Goal: Information Seeking & Learning: Learn about a topic

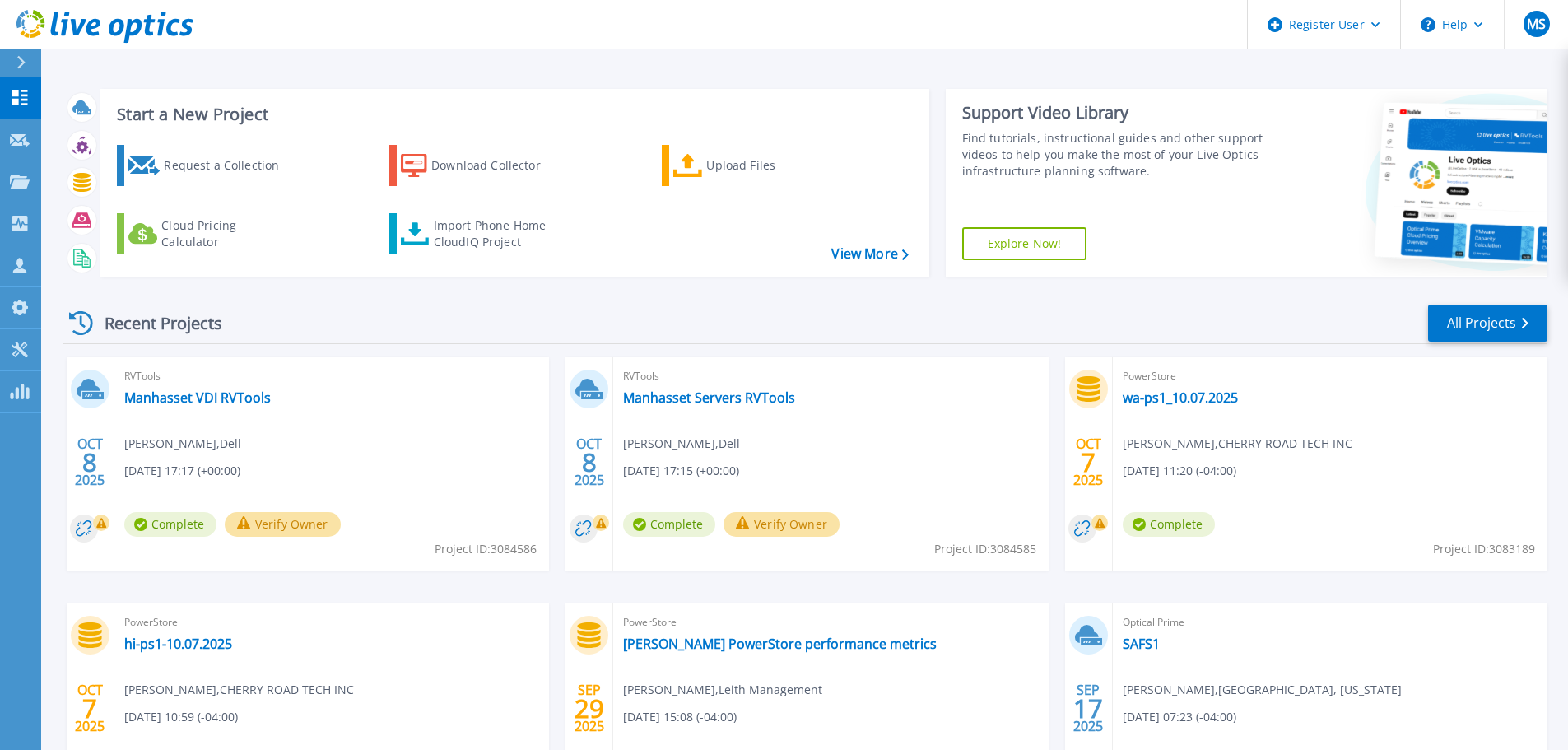
scroll to position [162, 0]
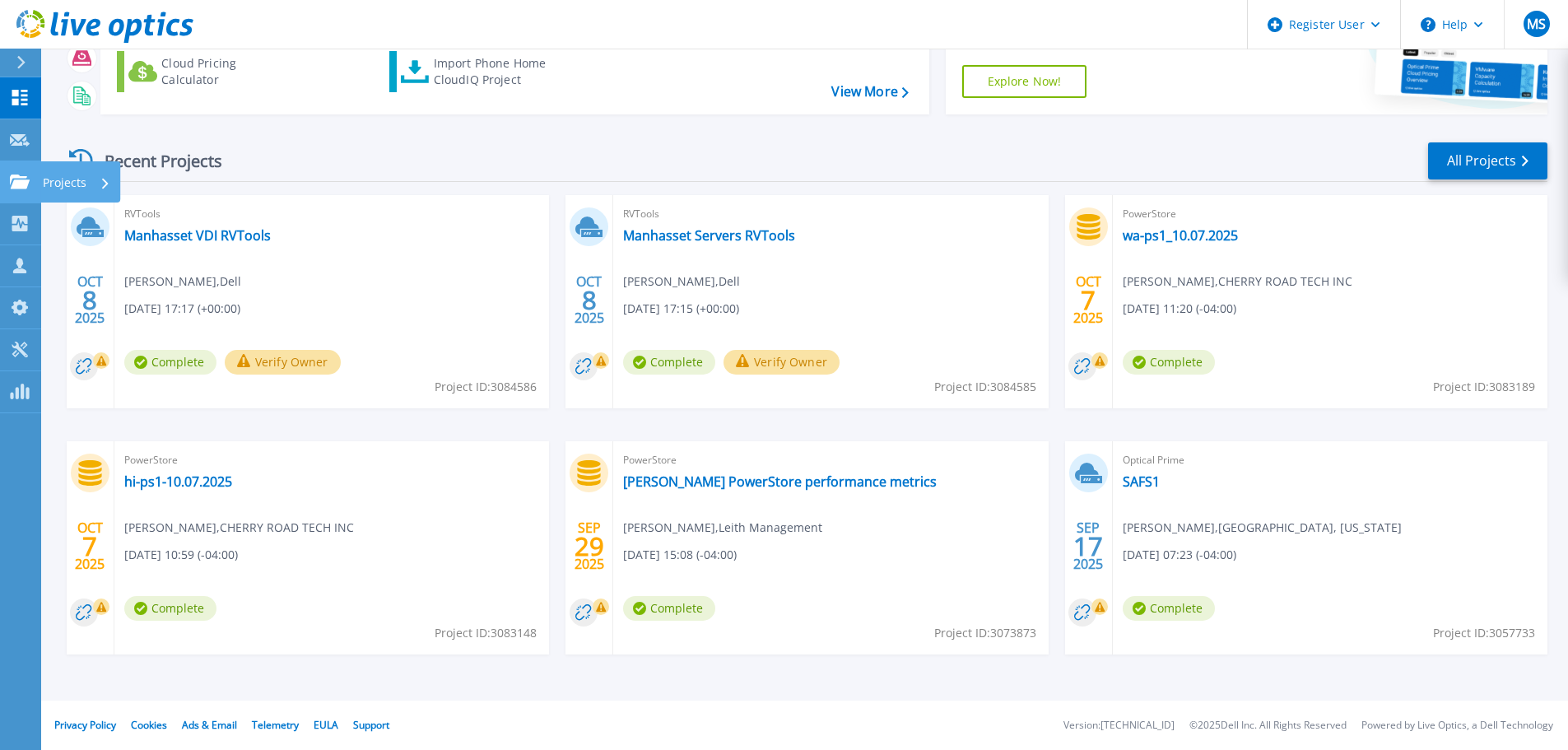
click at [12, 175] on icon at bounding box center [20, 182] width 20 height 14
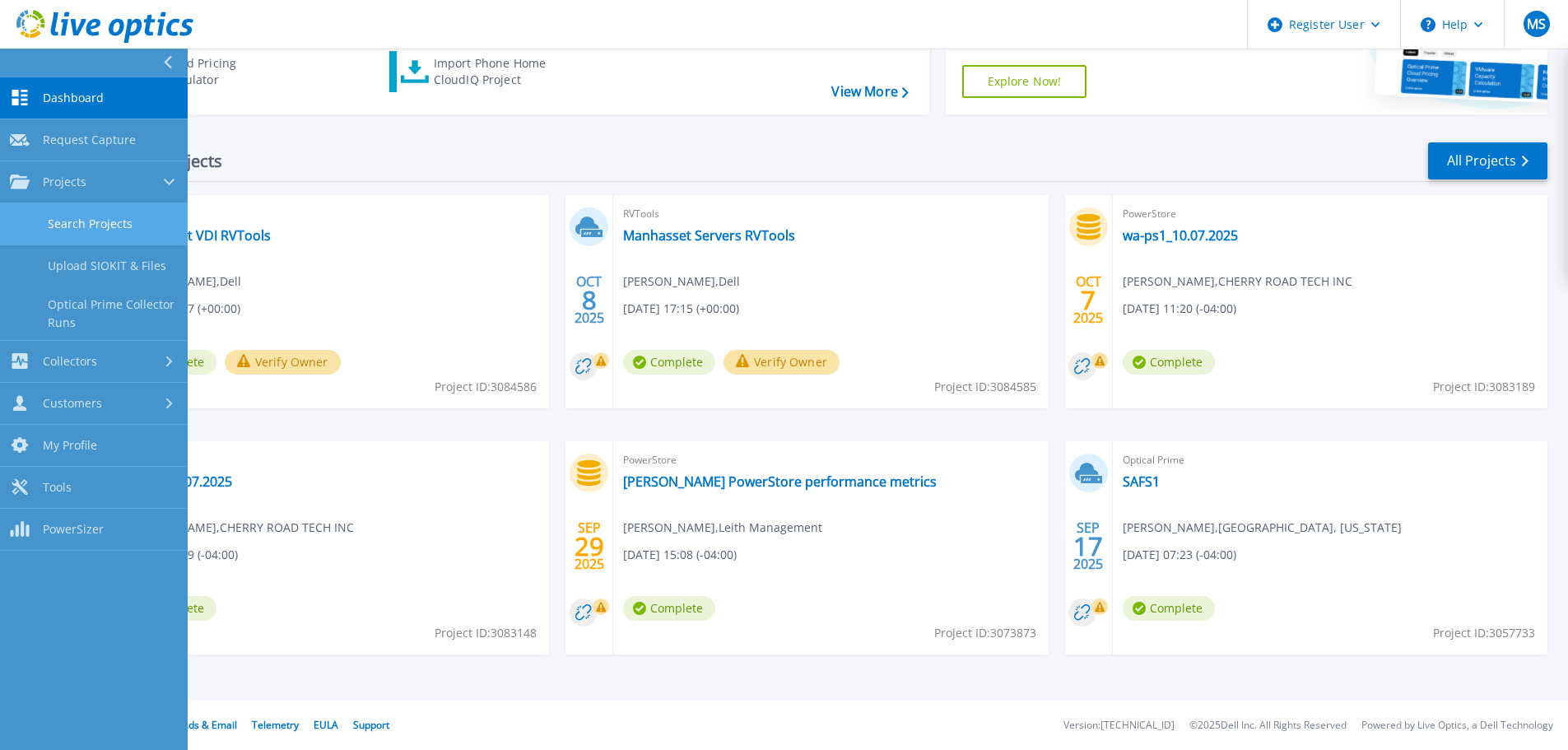
click at [61, 223] on link "Search Projects" at bounding box center [94, 224] width 188 height 42
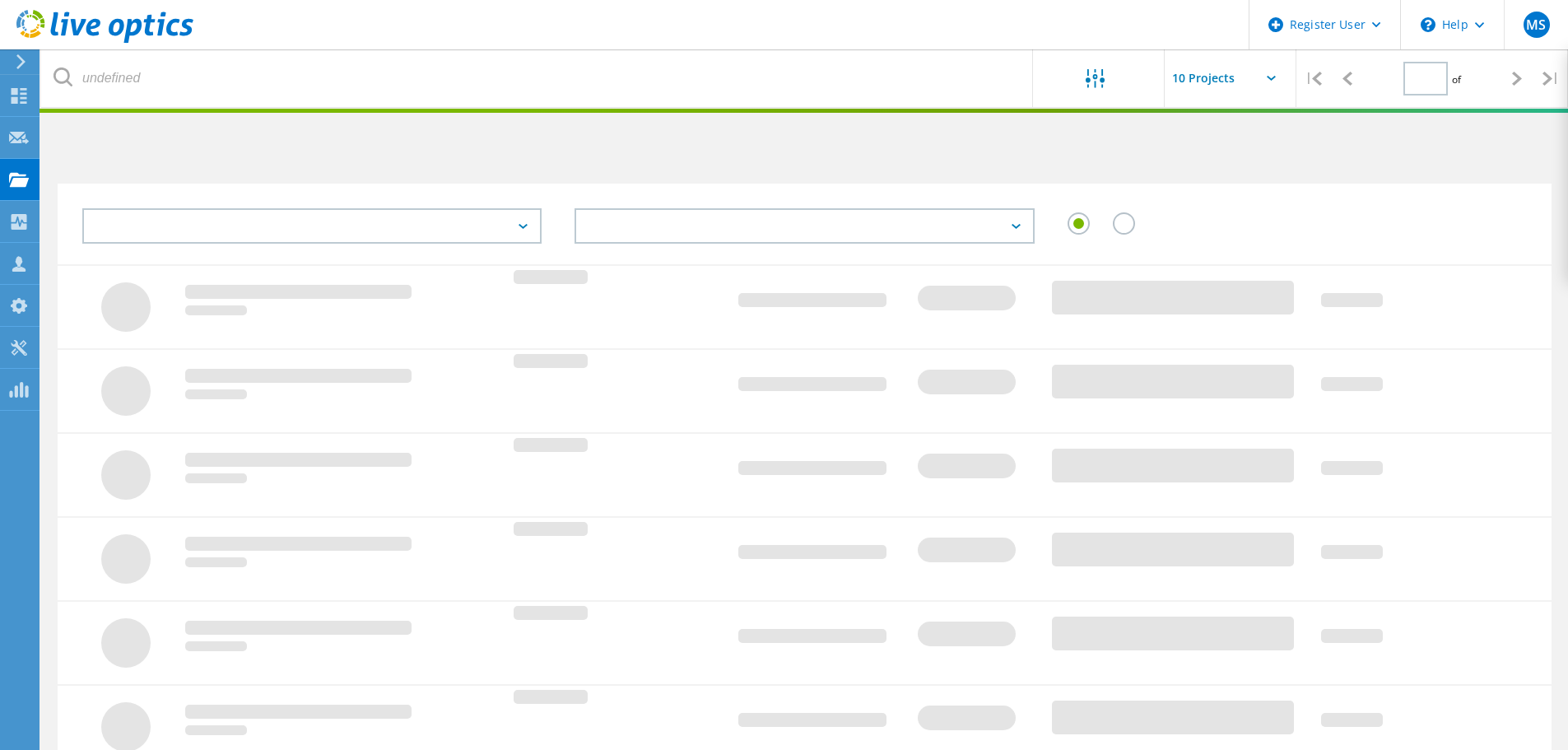
type input "1"
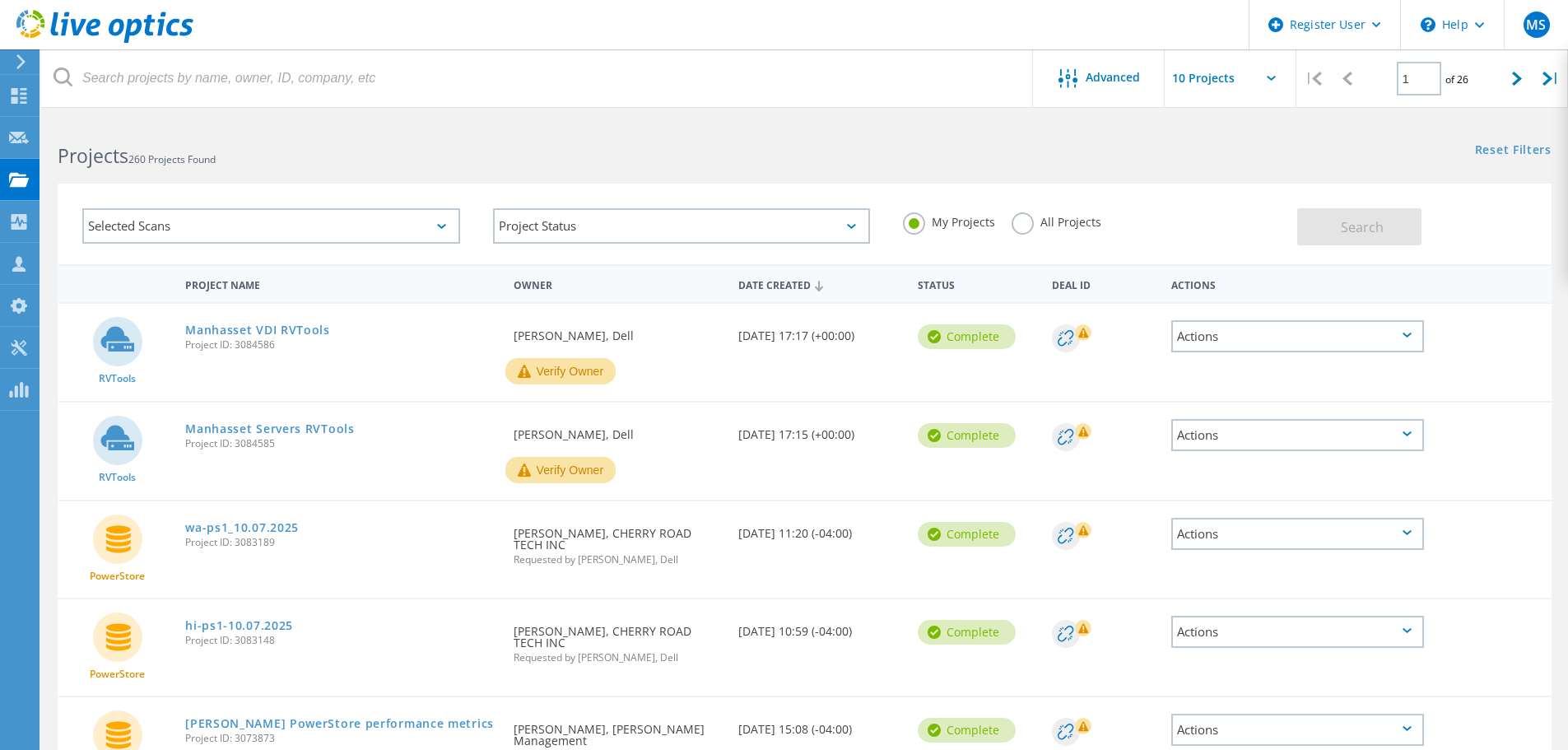
click at [160, 221] on div "Selected Scans" at bounding box center [271, 226] width 378 height 35
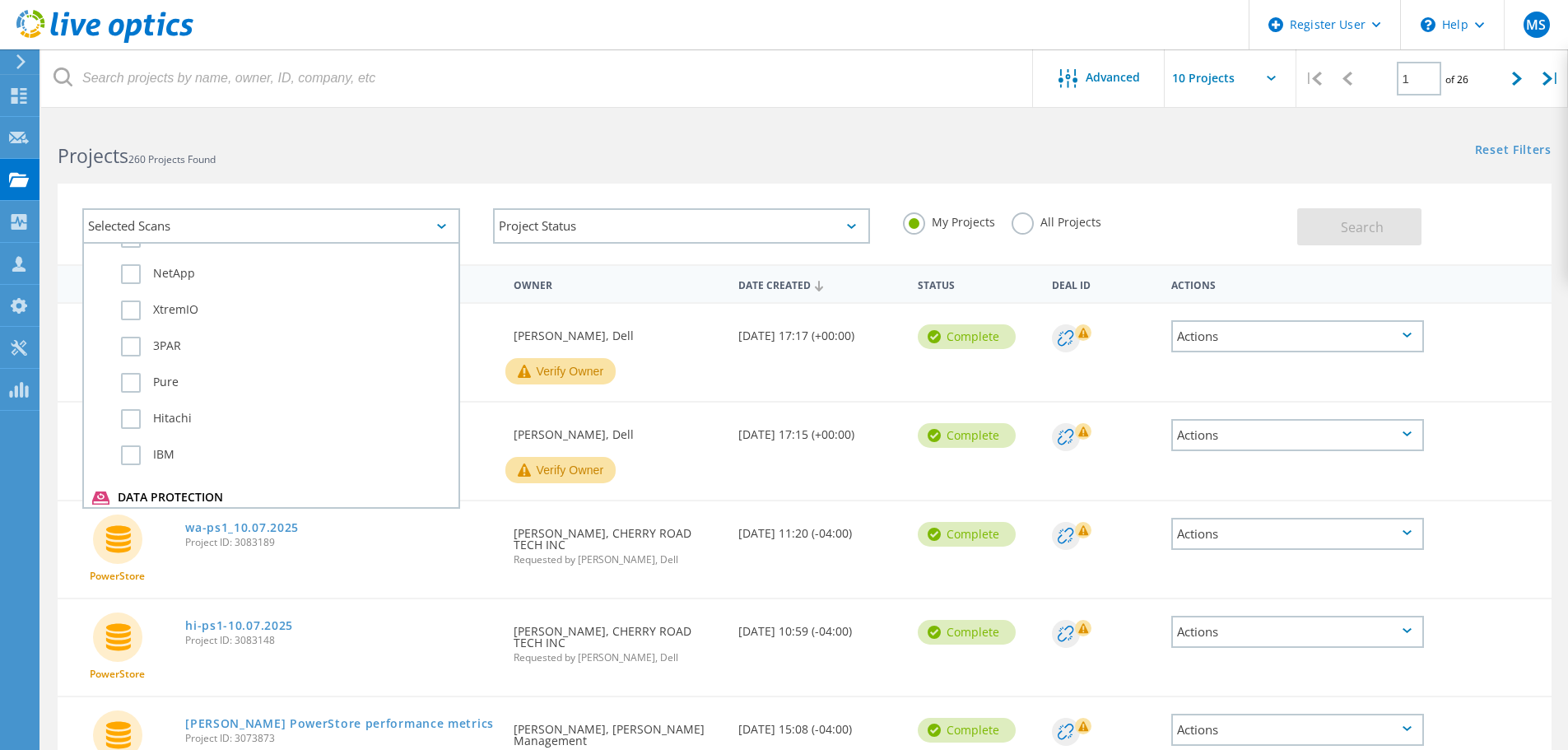
scroll to position [686, 0]
click at [125, 267] on label "NetApp" at bounding box center [285, 264] width 329 height 20
click at [0, 0] on input "NetApp" at bounding box center [0, 0] width 0 height 0
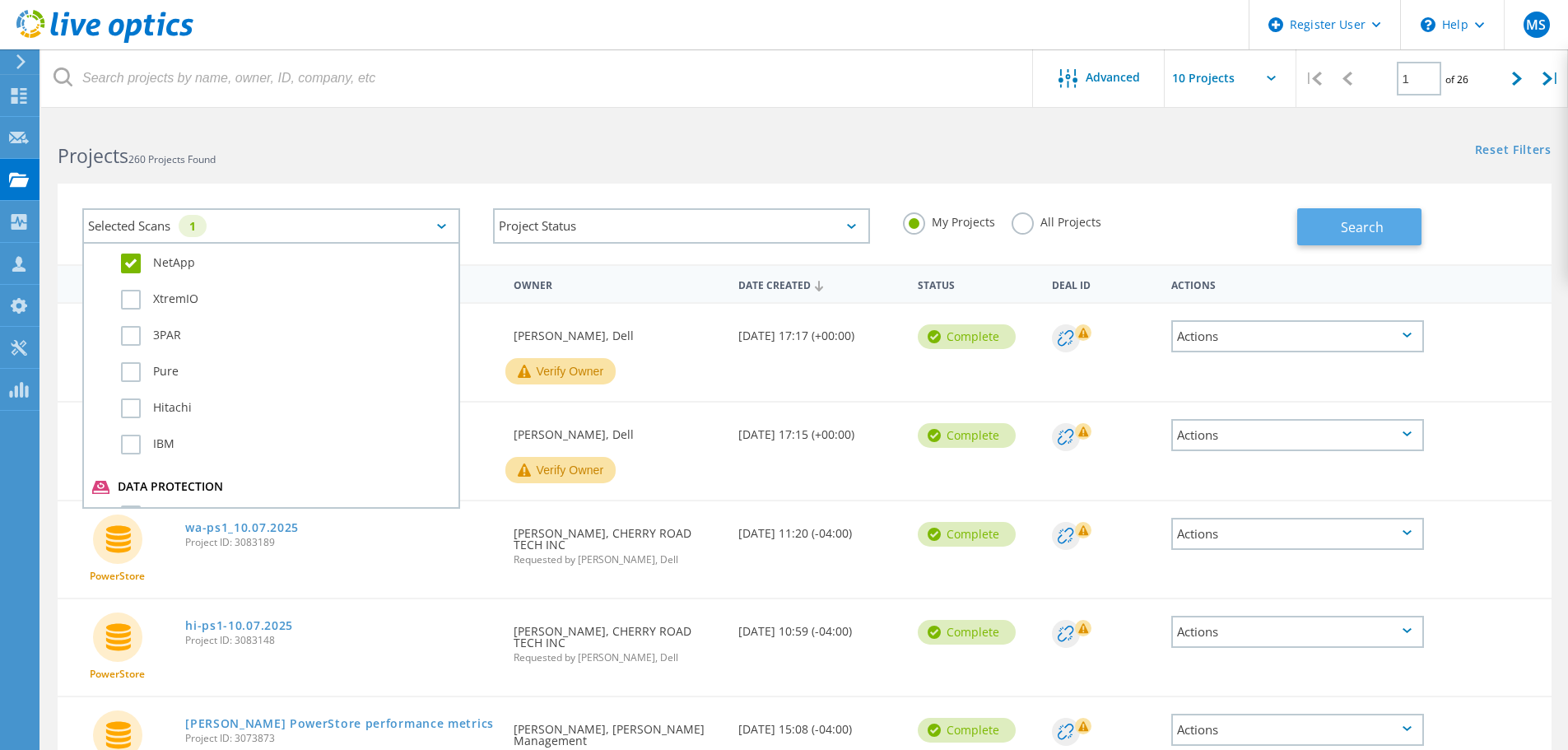
click at [1373, 210] on button "Search" at bounding box center [1359, 227] width 124 height 37
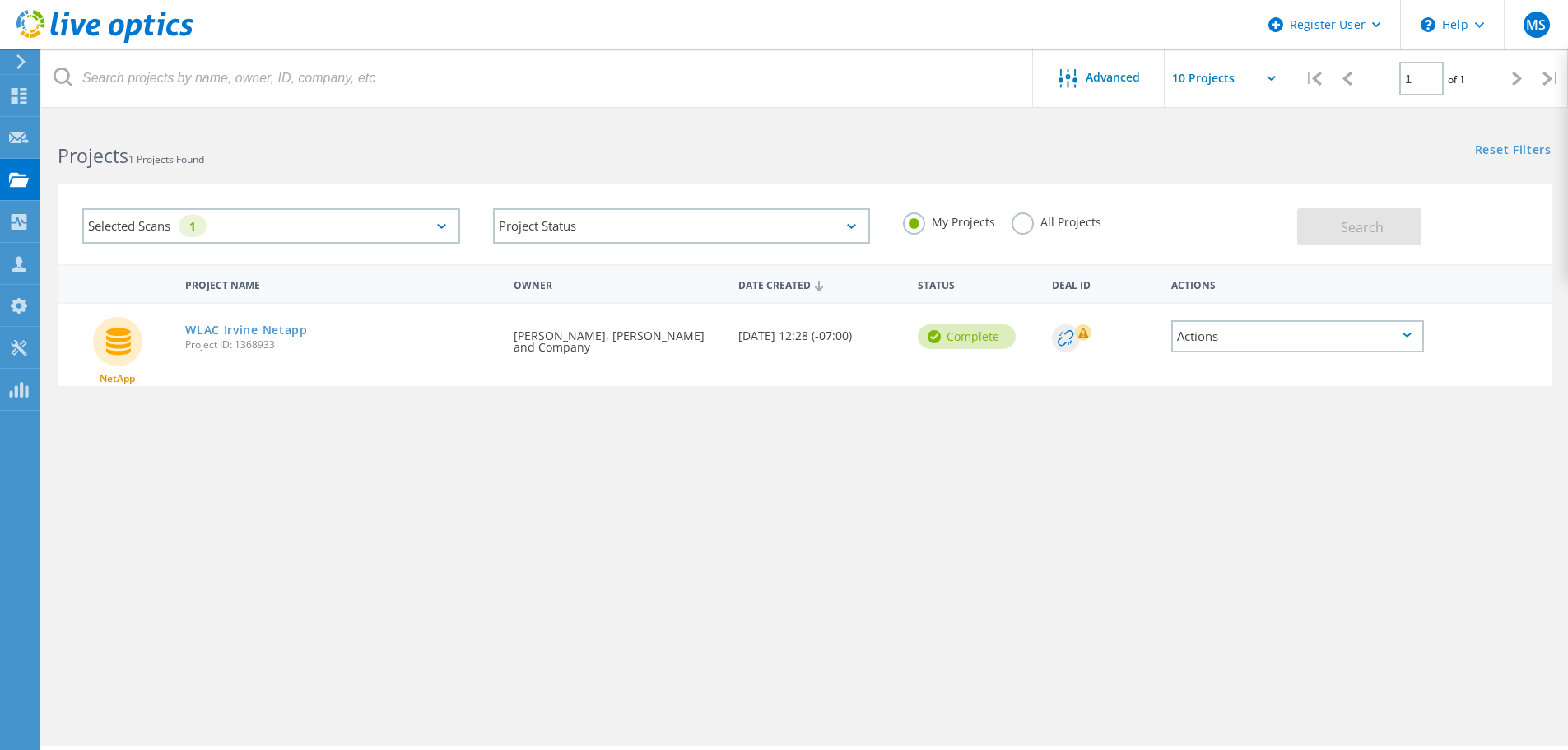
click at [317, 229] on div "Selected Scans 1" at bounding box center [271, 226] width 378 height 35
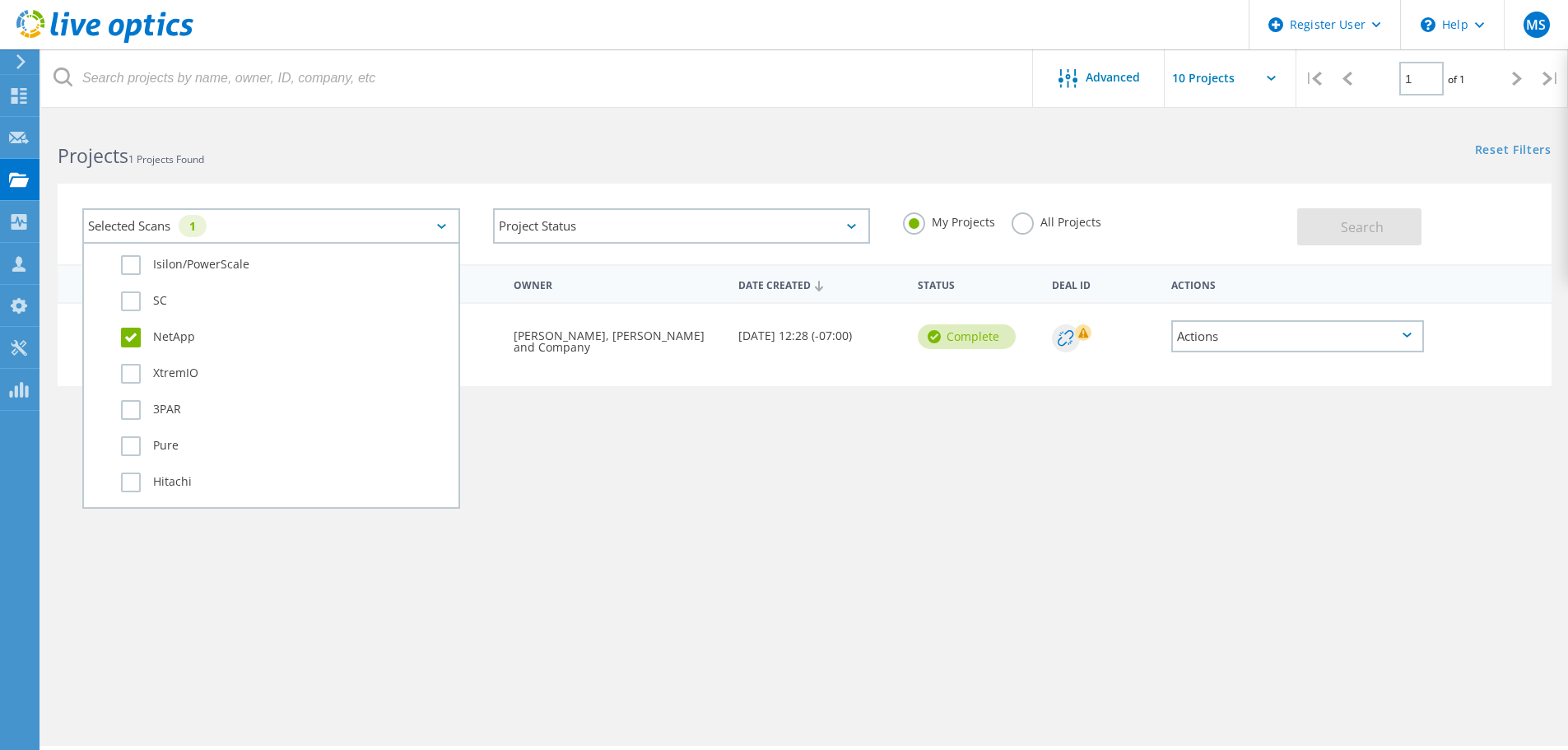
scroll to position [617, 0]
click at [149, 333] on label "NetApp" at bounding box center [285, 331] width 329 height 20
click at [0, 0] on input "NetApp" at bounding box center [0, 0] width 0 height 0
click at [1031, 224] on label "All Projects" at bounding box center [1057, 220] width 90 height 16
click at [0, 0] on input "All Projects" at bounding box center [0, 0] width 0 height 0
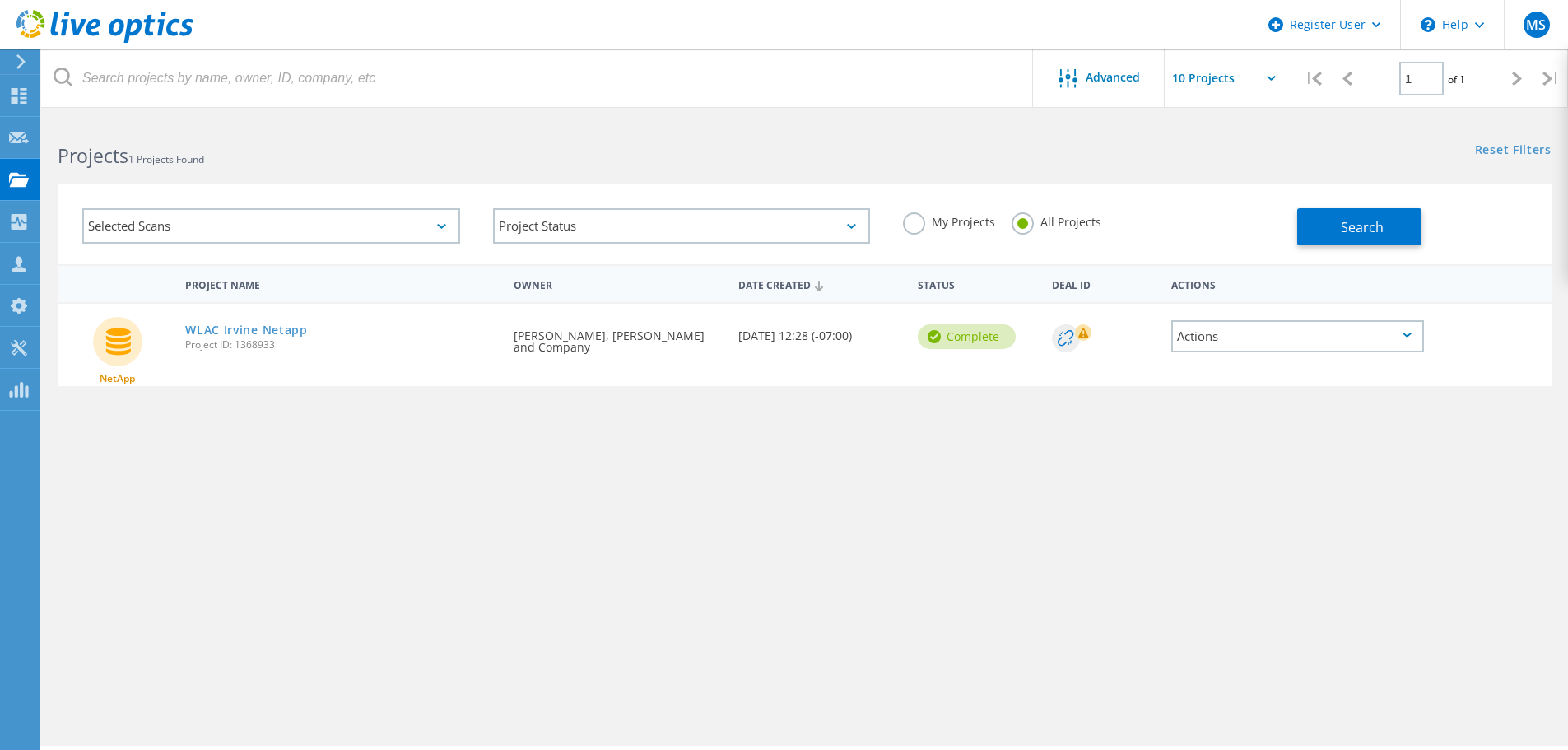
click at [302, 244] on div "Selected Scans" at bounding box center [271, 226] width 410 height 68
click at [274, 243] on div "Selected Scans" at bounding box center [271, 226] width 410 height 68
click at [301, 232] on div "Selected Scans" at bounding box center [271, 226] width 378 height 35
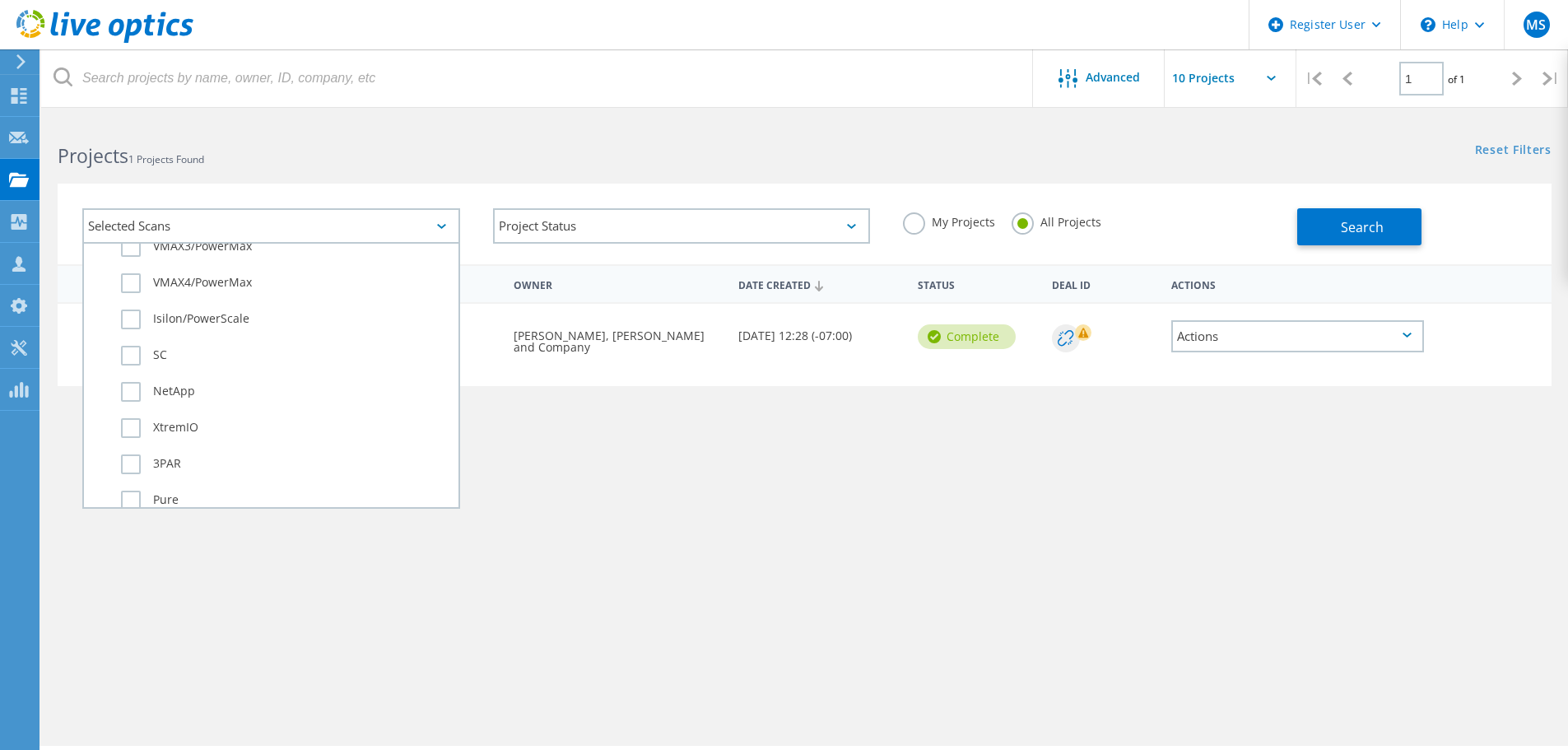
scroll to position [571, 0]
click at [192, 375] on label "NetApp" at bounding box center [285, 378] width 329 height 20
click at [0, 0] on input "NetApp" at bounding box center [0, 0] width 0 height 0
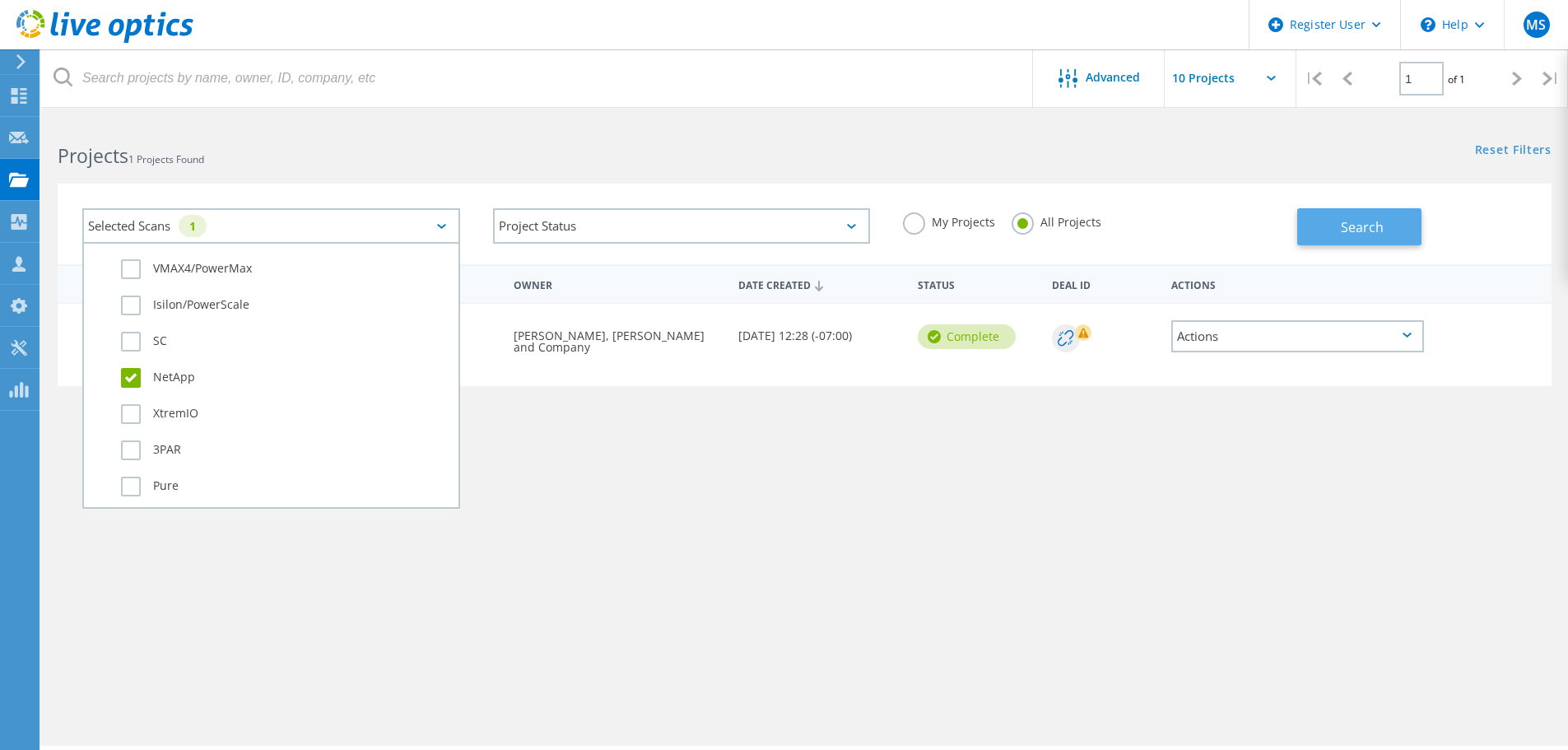
click at [1369, 218] on span "Search" at bounding box center [1363, 227] width 43 height 19
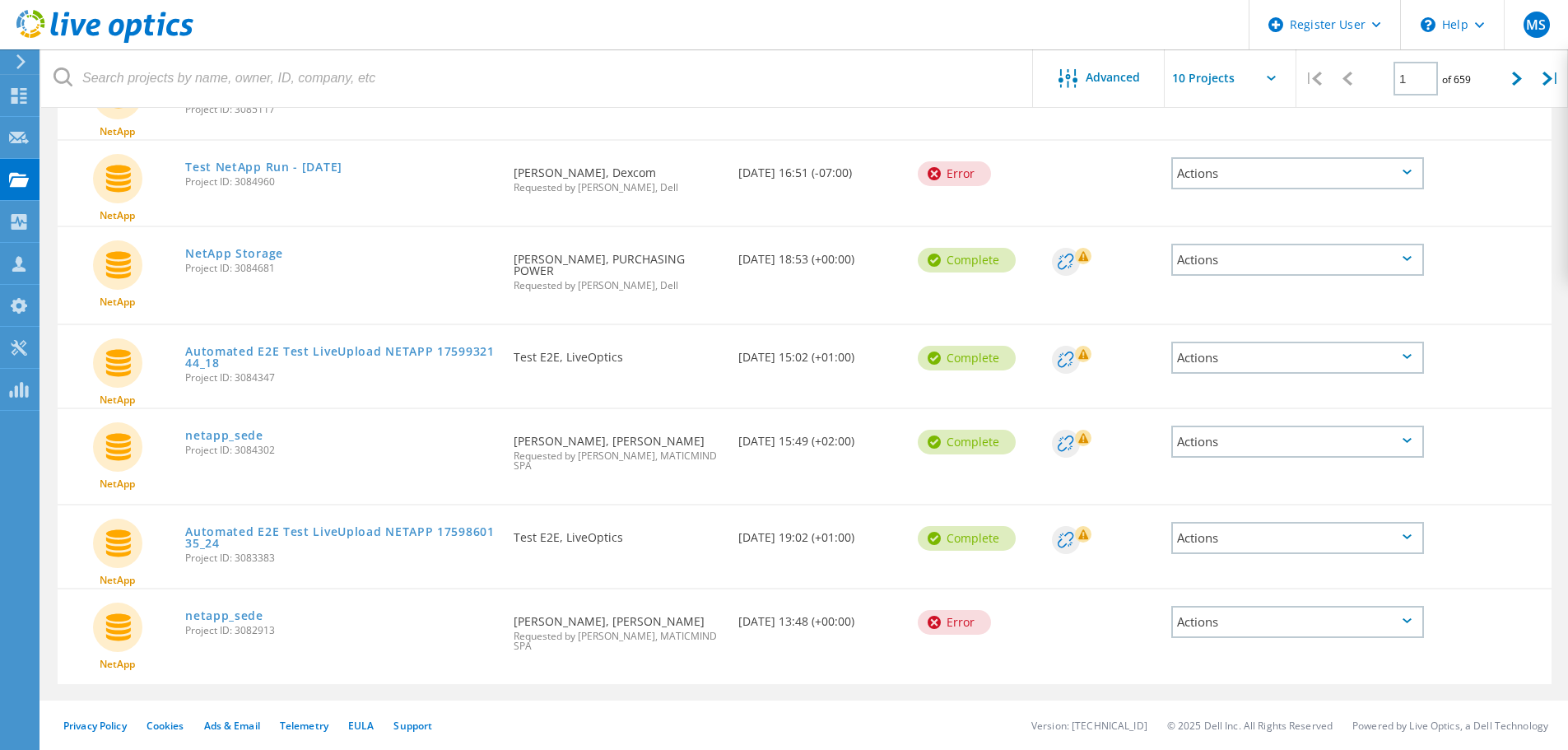
scroll to position [0, 0]
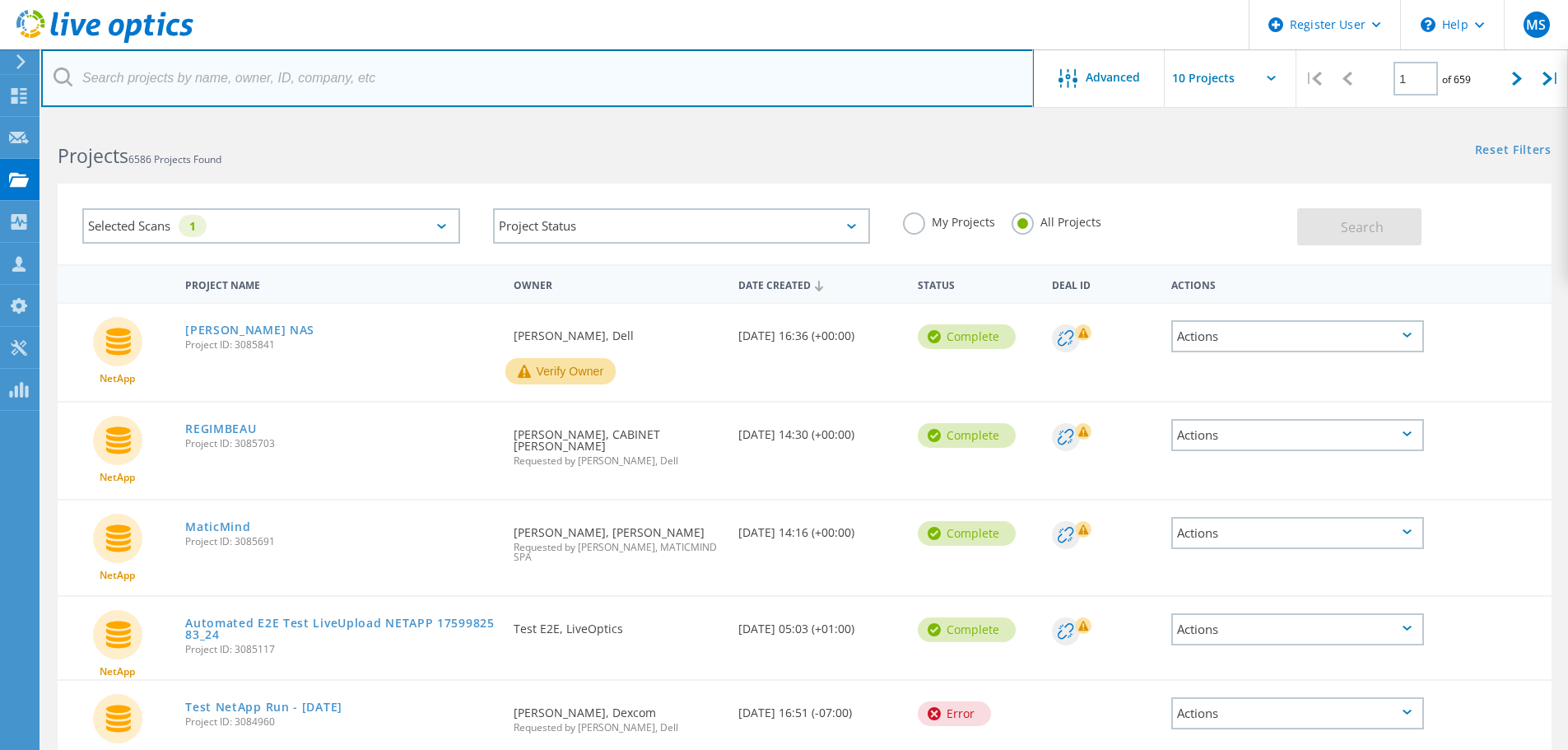
click at [157, 96] on input "text" at bounding box center [537, 78] width 993 height 58
type input "Catholic U"
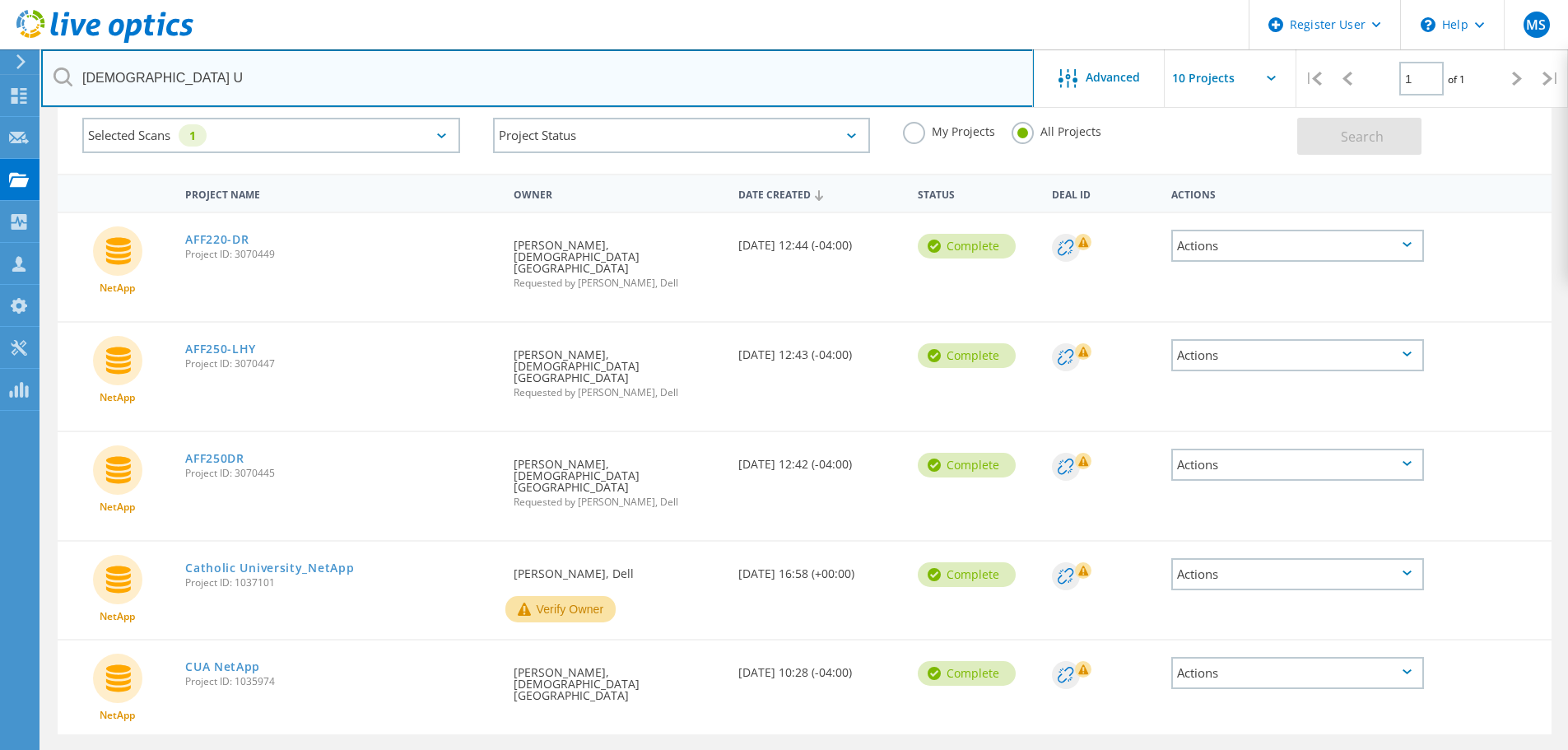
scroll to position [92, 0]
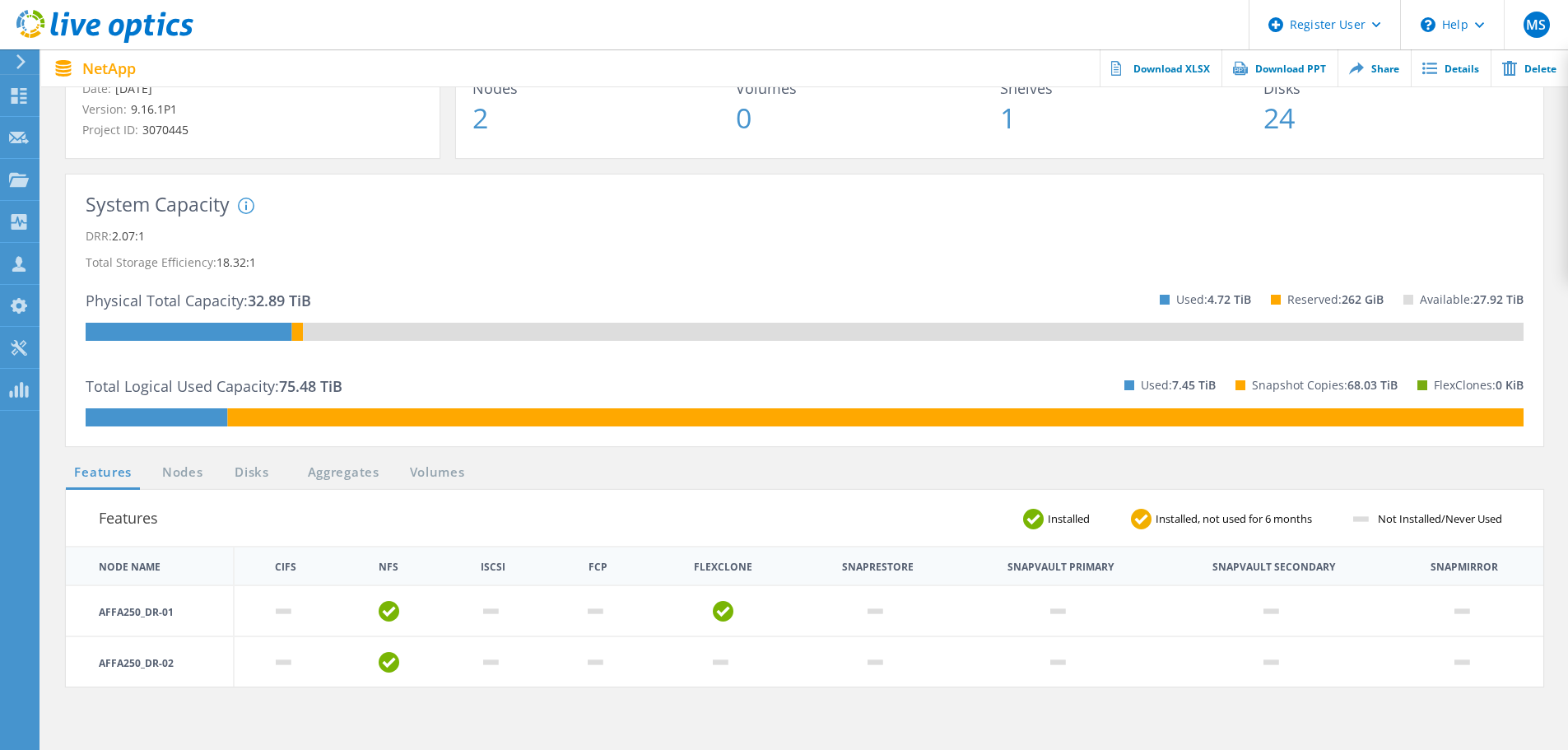
scroll to position [249, 0]
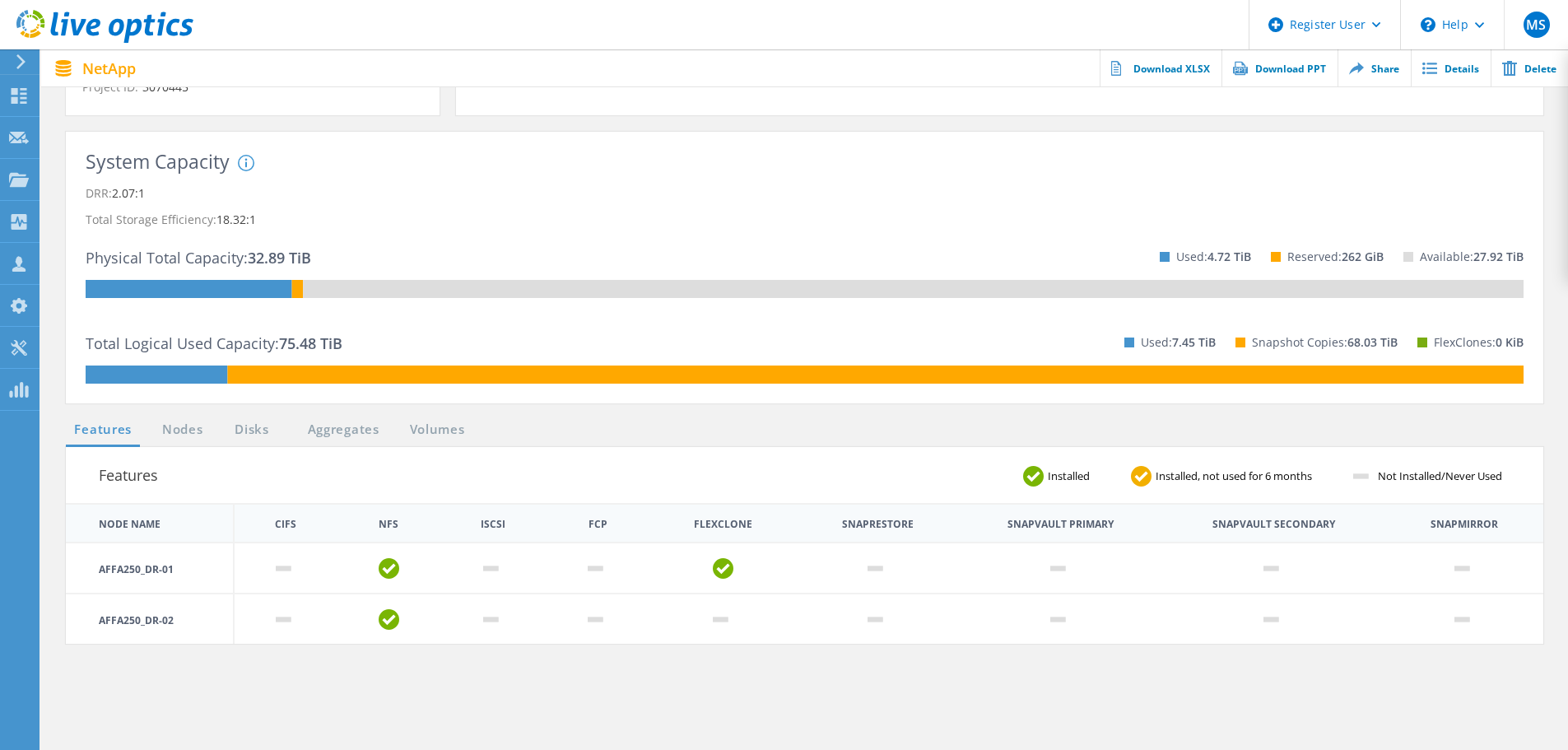
drag, startPoint x: 1101, startPoint y: 346, endPoint x: 1118, endPoint y: 345, distance: 17.0
click at [1118, 345] on div "Used: 7.45 TiB" at bounding box center [1161, 342] width 111 height 47
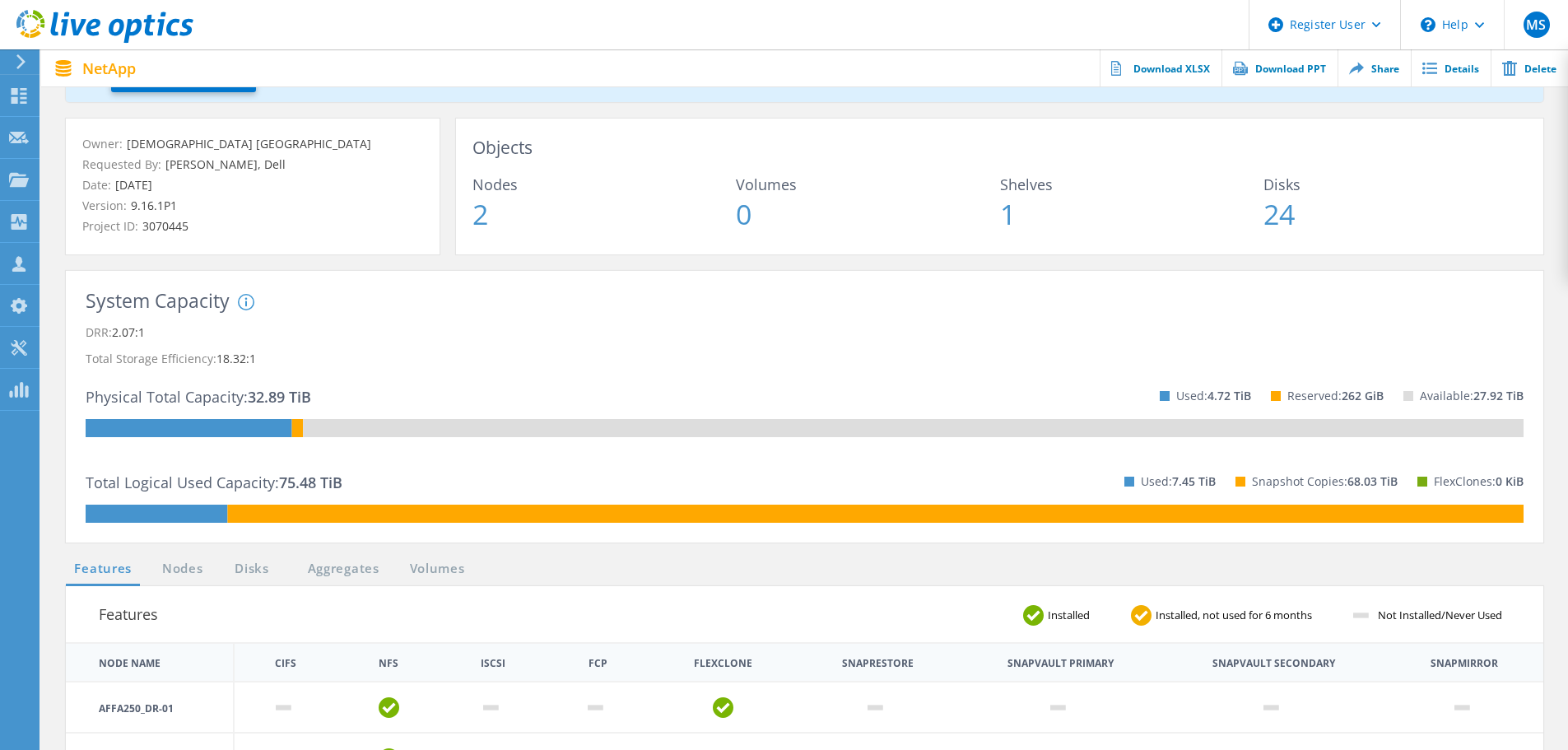
scroll to position [0, 0]
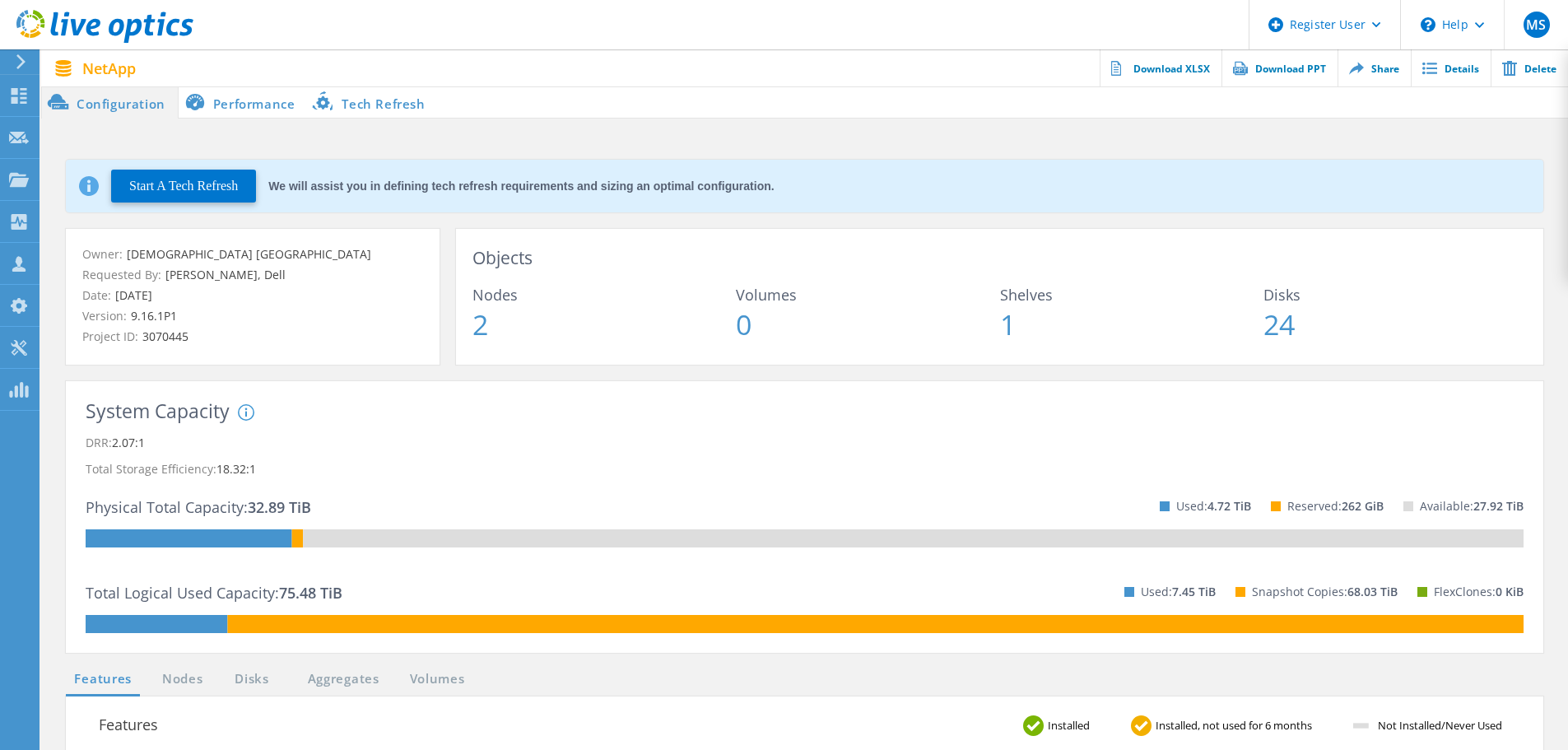
click at [238, 110] on li "Performance" at bounding box center [243, 103] width 129 height 33
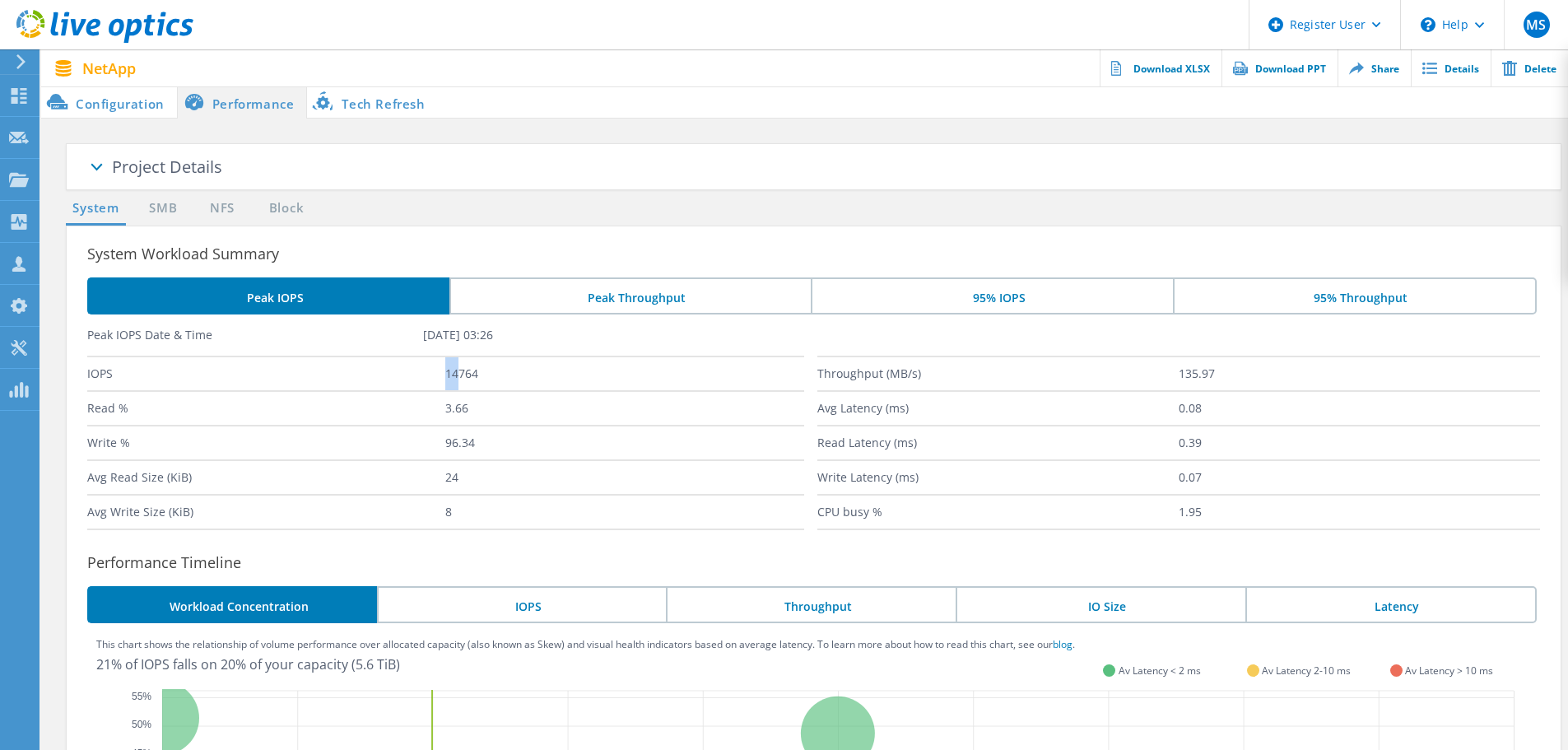
drag, startPoint x: 459, startPoint y: 374, endPoint x: 438, endPoint y: 374, distance: 21.0
click at [438, 374] on div "IOPS 14764" at bounding box center [445, 372] width 717 height 34
click at [123, 109] on li "Configuration" at bounding box center [108, 103] width 136 height 33
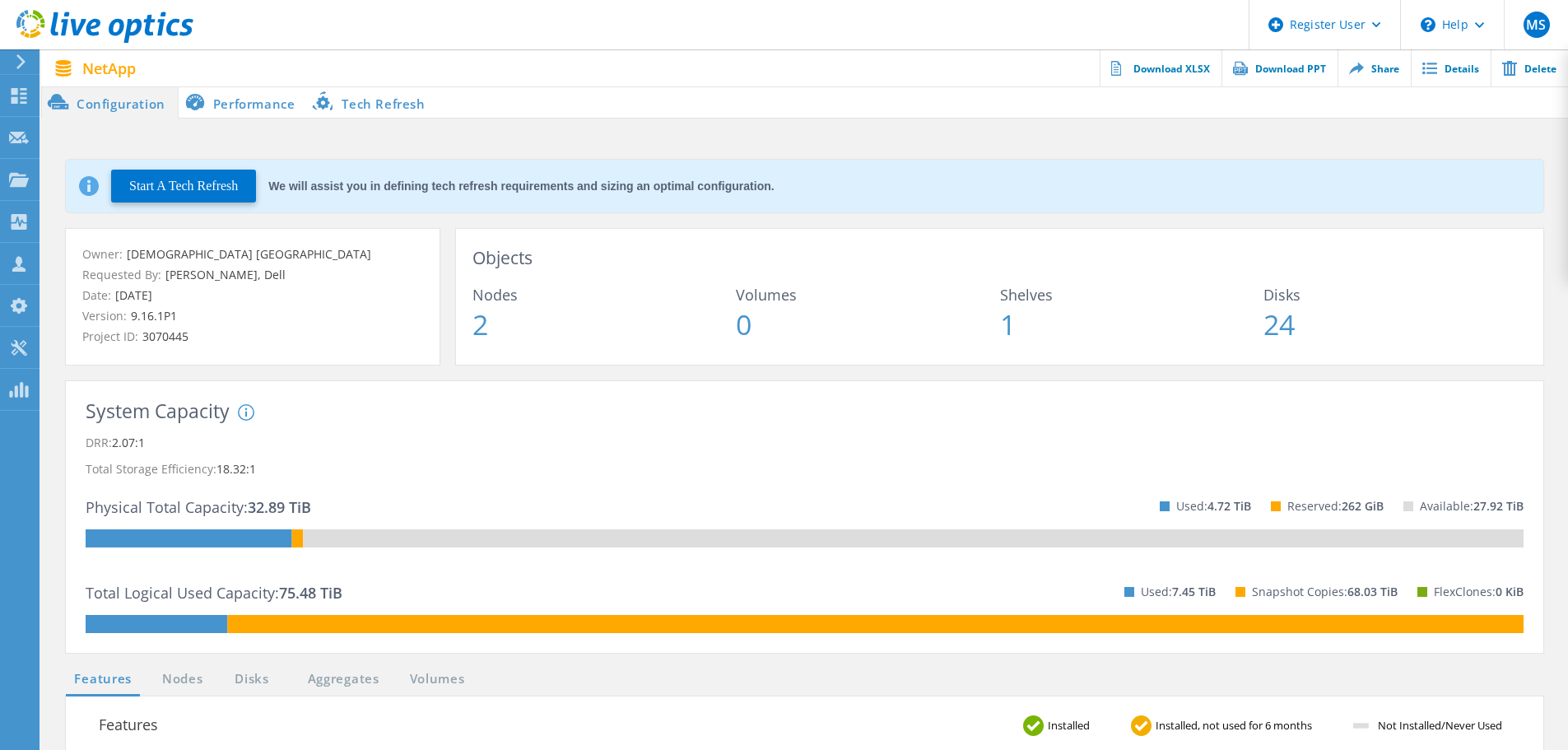
click at [202, 108] on li "Performance" at bounding box center [243, 103] width 129 height 33
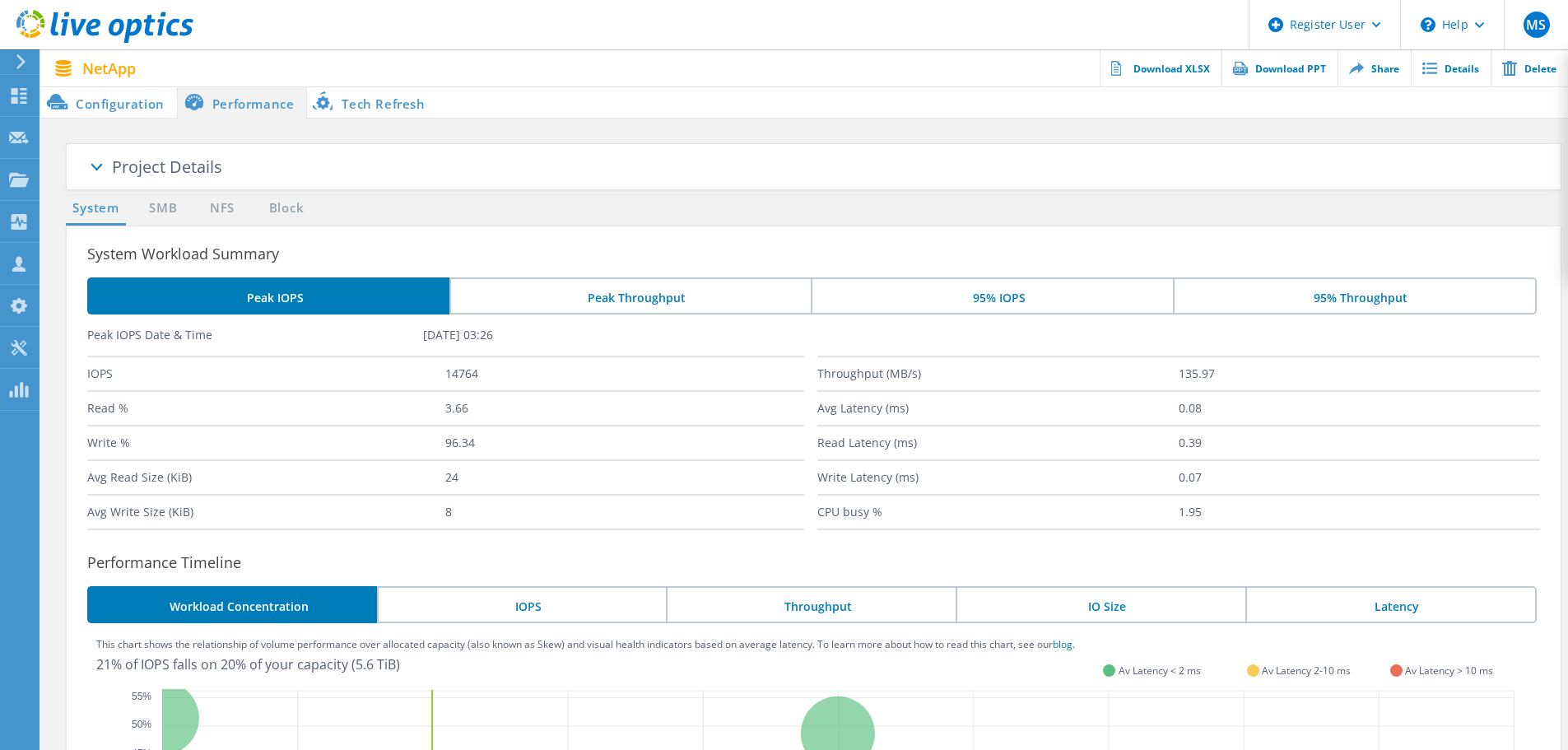
click at [121, 174] on span at bounding box center [96, 169] width 82 height 82
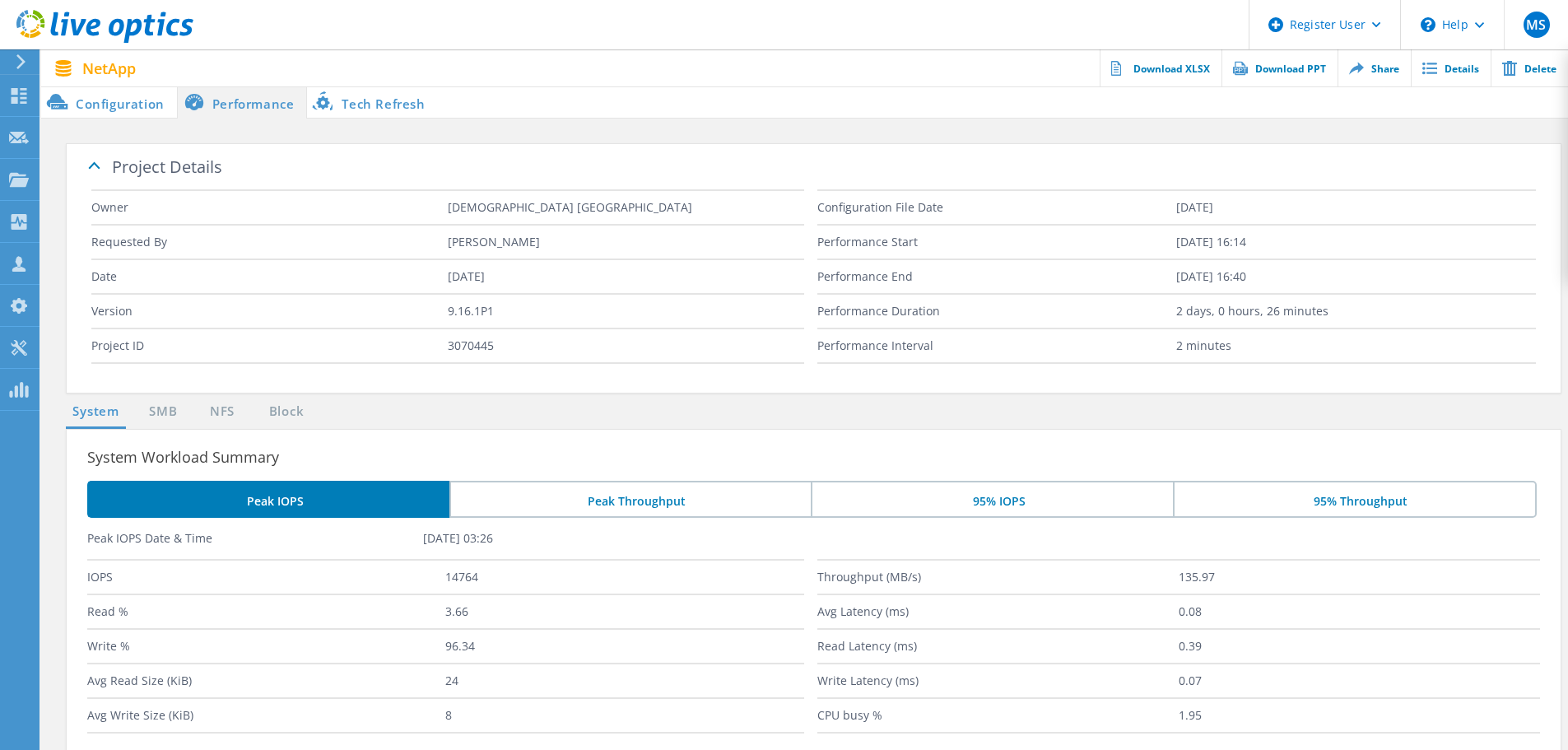
click at [353, 106] on li "Tech Refresh" at bounding box center [371, 103] width 130 height 33
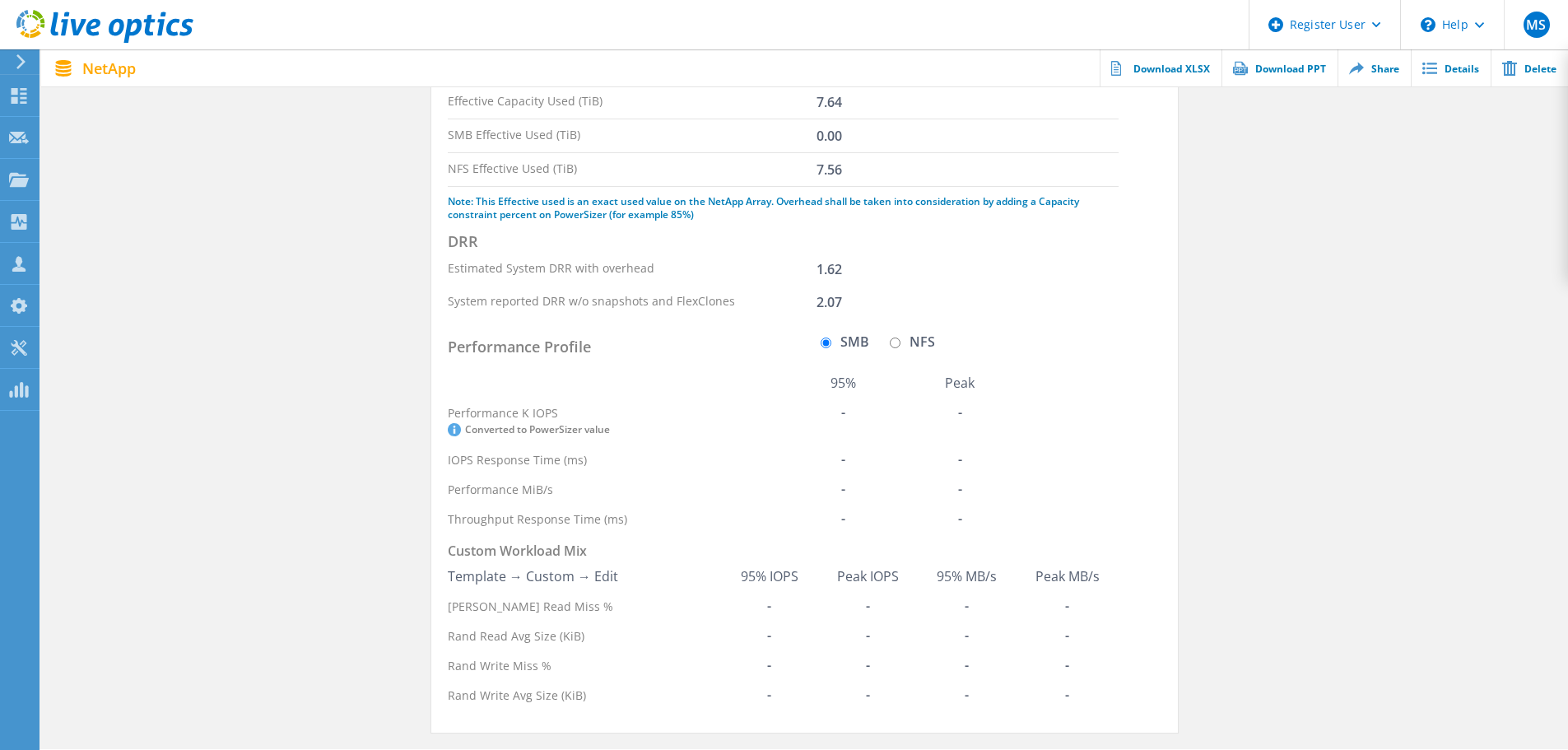
scroll to position [212, 0]
click at [897, 337] on input "NFS" at bounding box center [895, 342] width 11 height 11
radio input "true"
radio input "false"
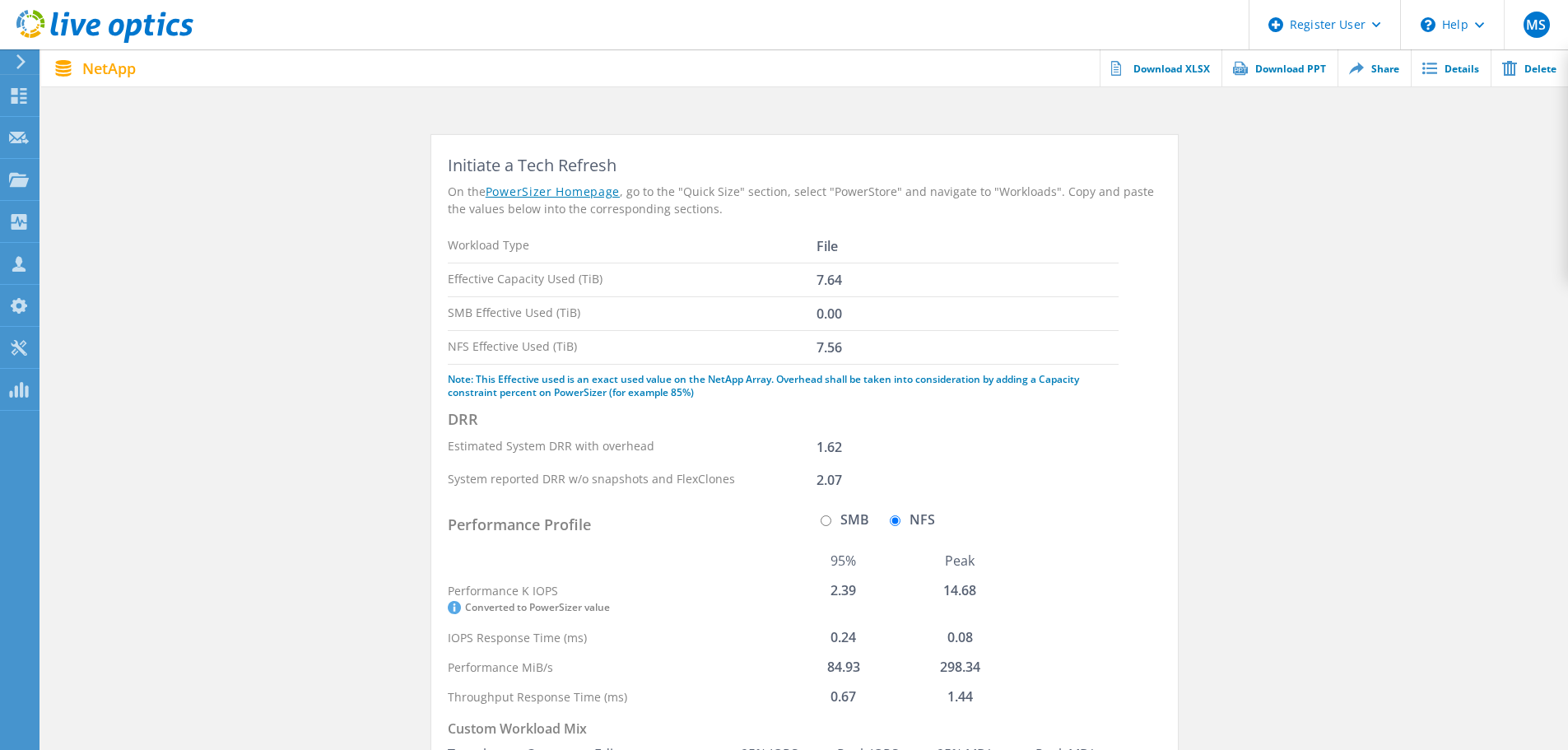
scroll to position [0, 0]
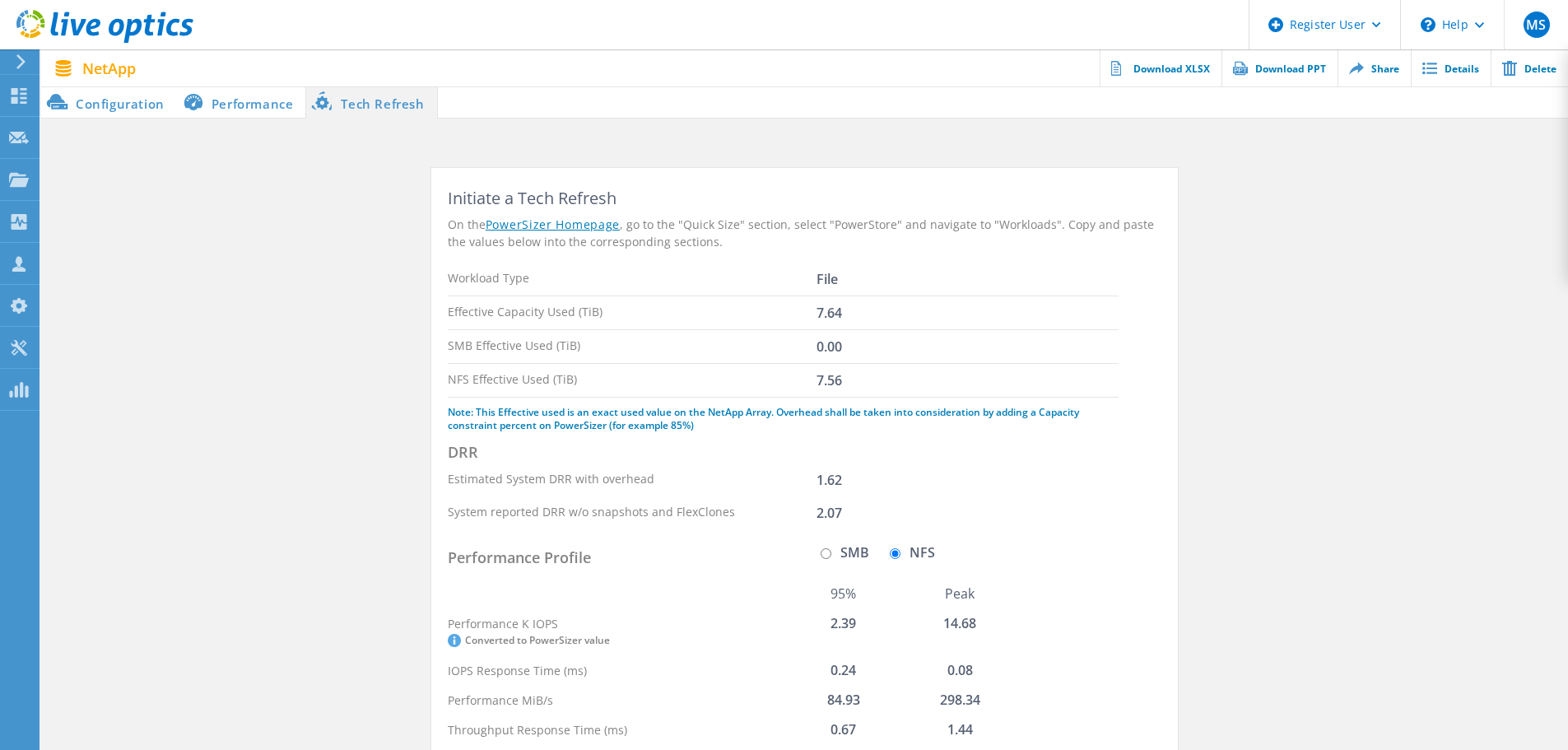
click at [128, 112] on li "Configuration" at bounding box center [108, 103] width 136 height 33
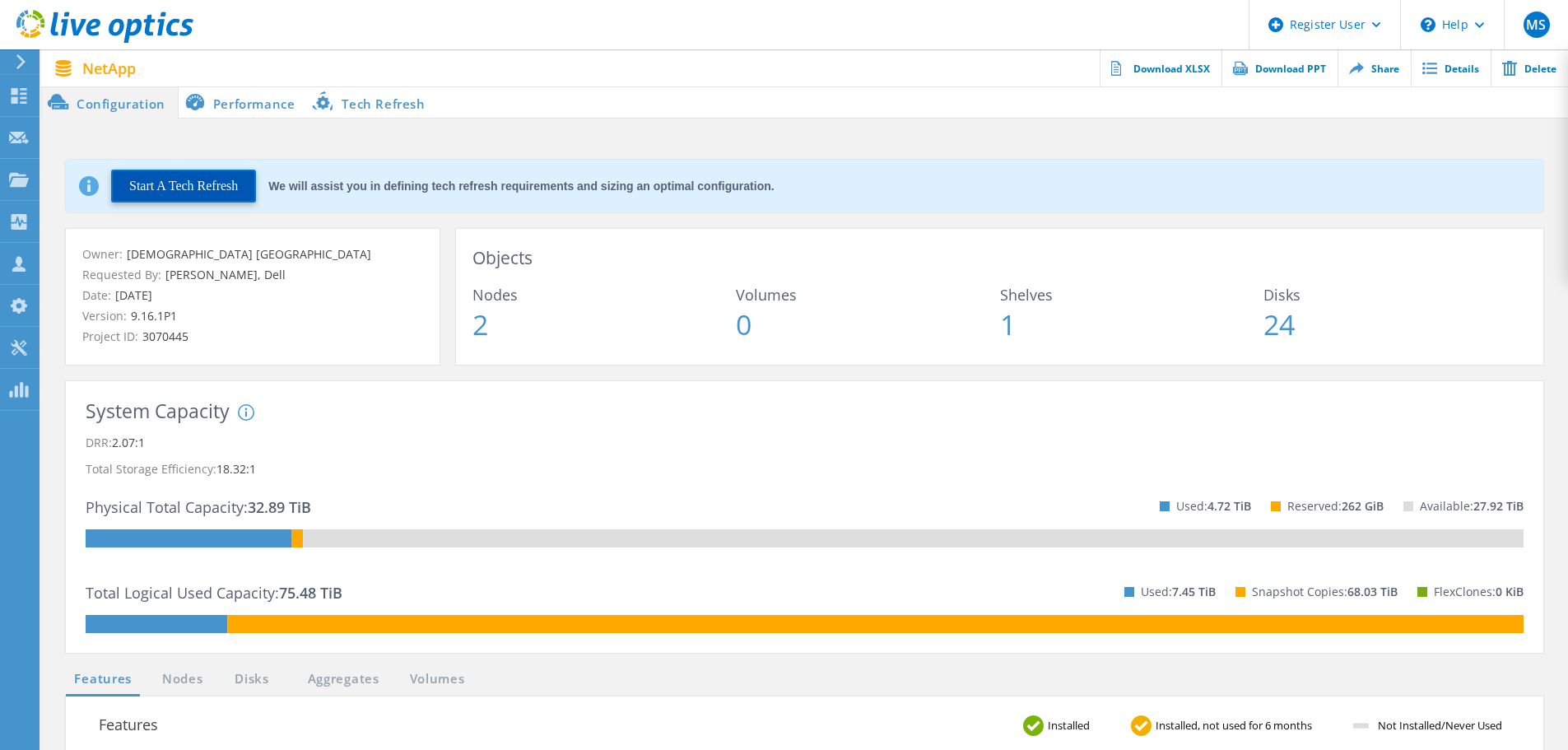
click at [210, 175] on button "Start A Tech Refresh" at bounding box center [184, 187] width 145 height 33
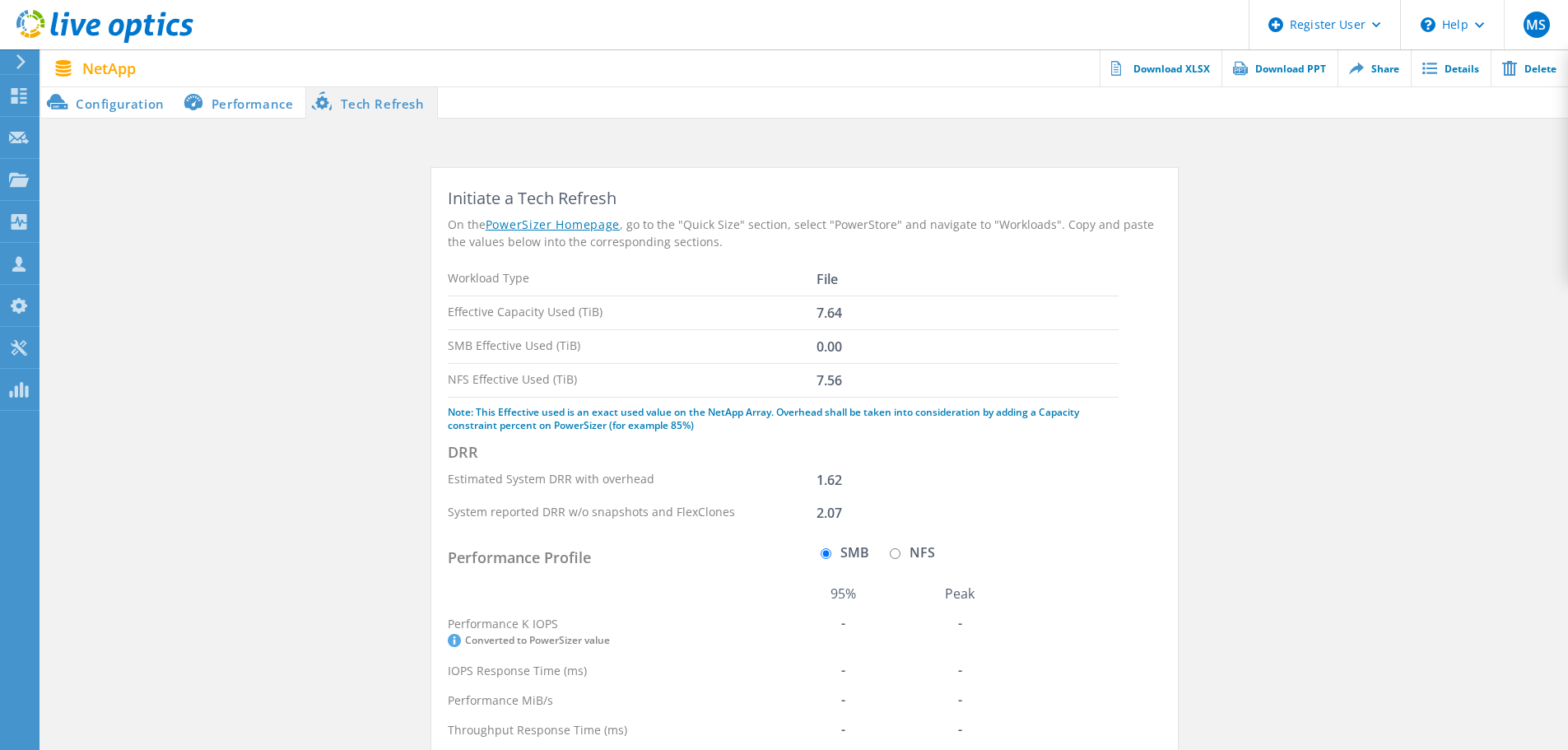
click at [133, 105] on li "Configuration" at bounding box center [108, 103] width 136 height 33
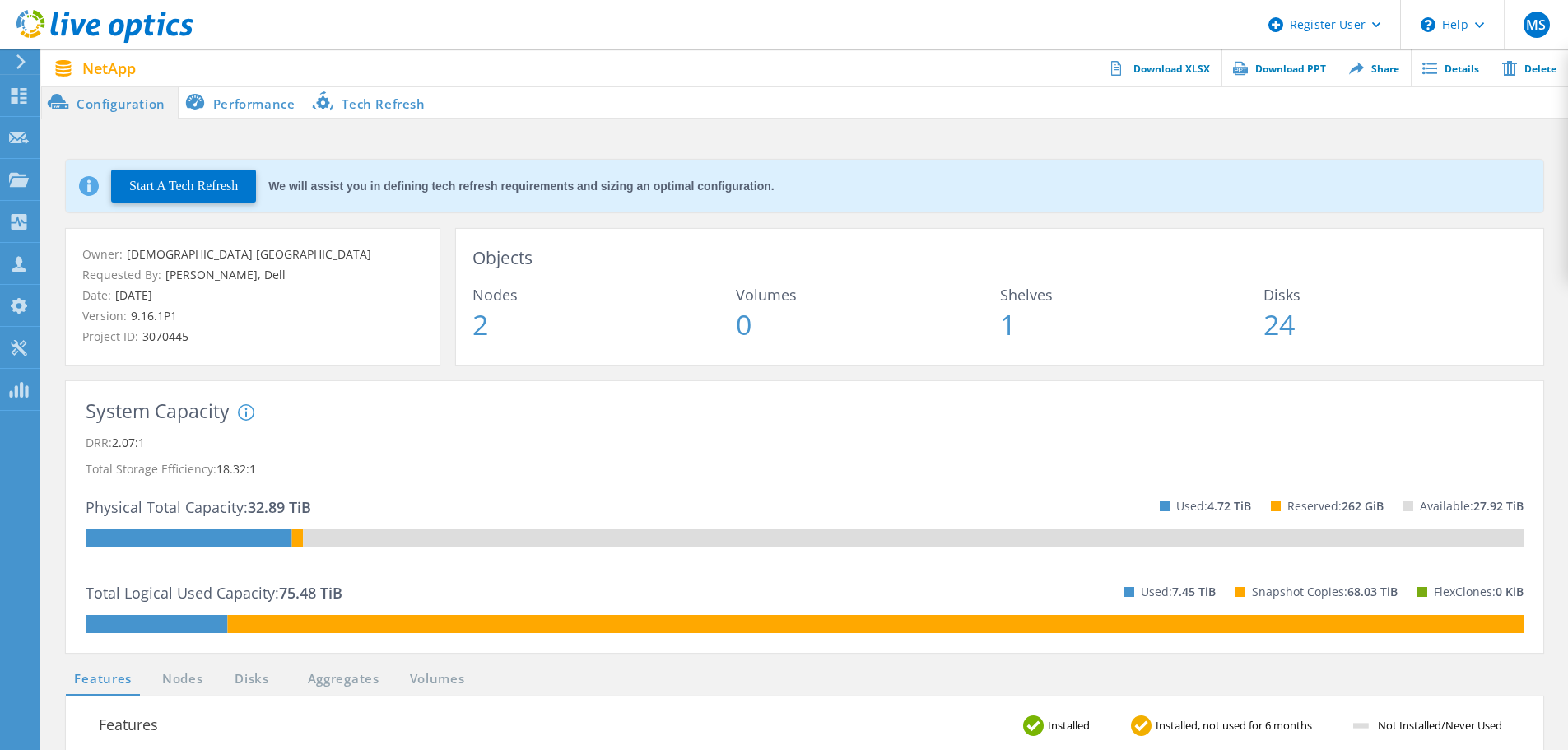
click at [245, 409] on icon at bounding box center [246, 412] width 3 height 9
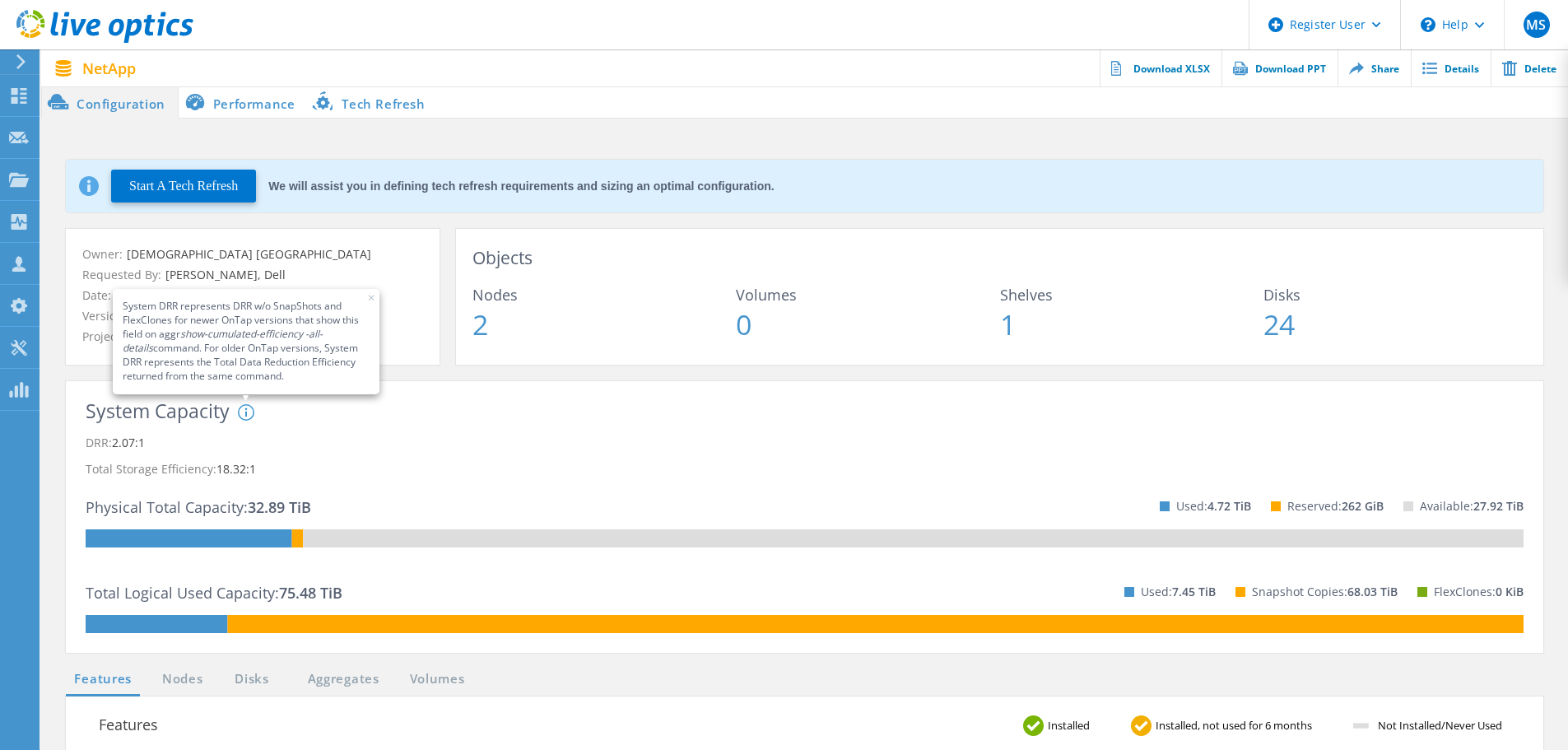
click at [245, 409] on icon at bounding box center [246, 412] width 3 height 9
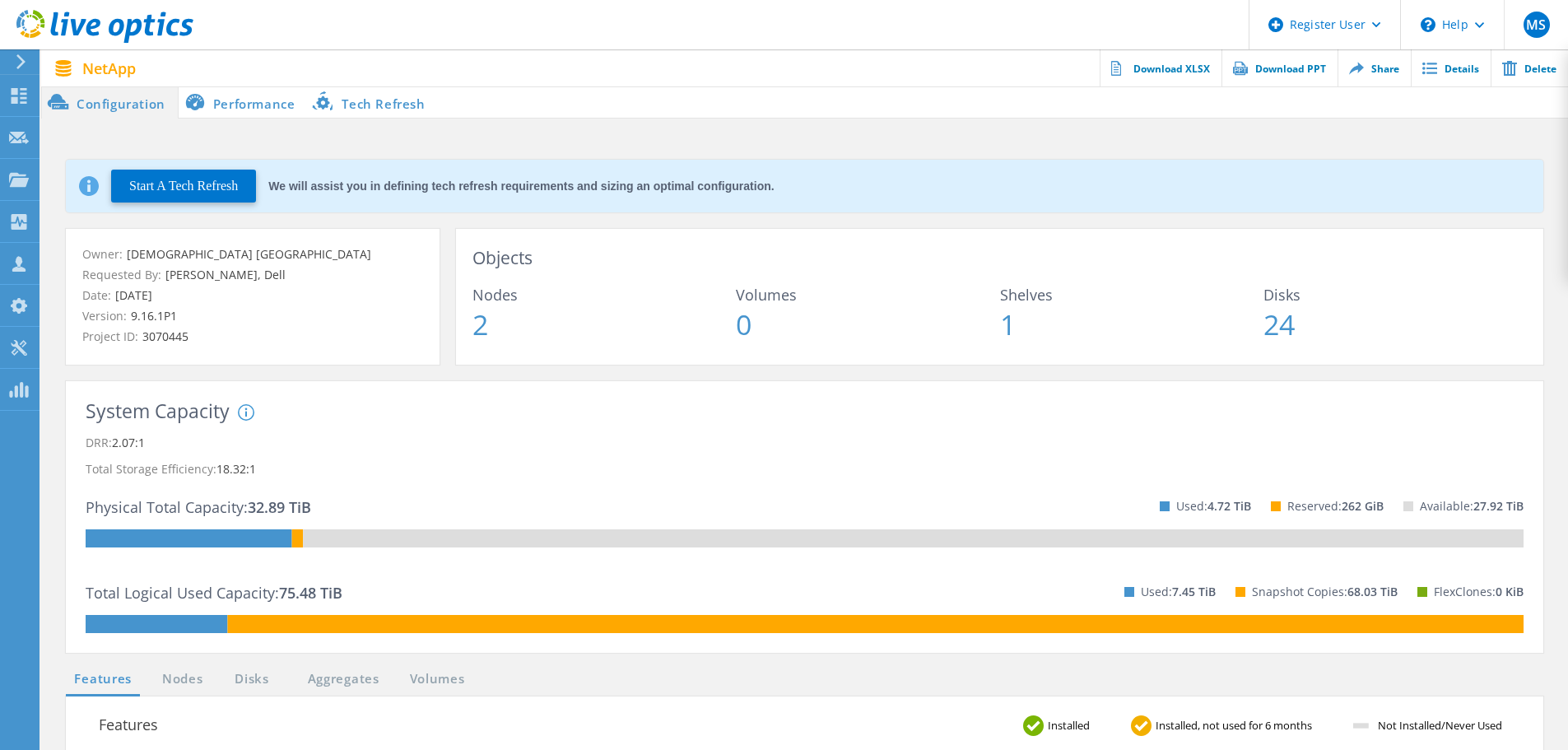
click at [227, 111] on li "Performance" at bounding box center [243, 103] width 129 height 33
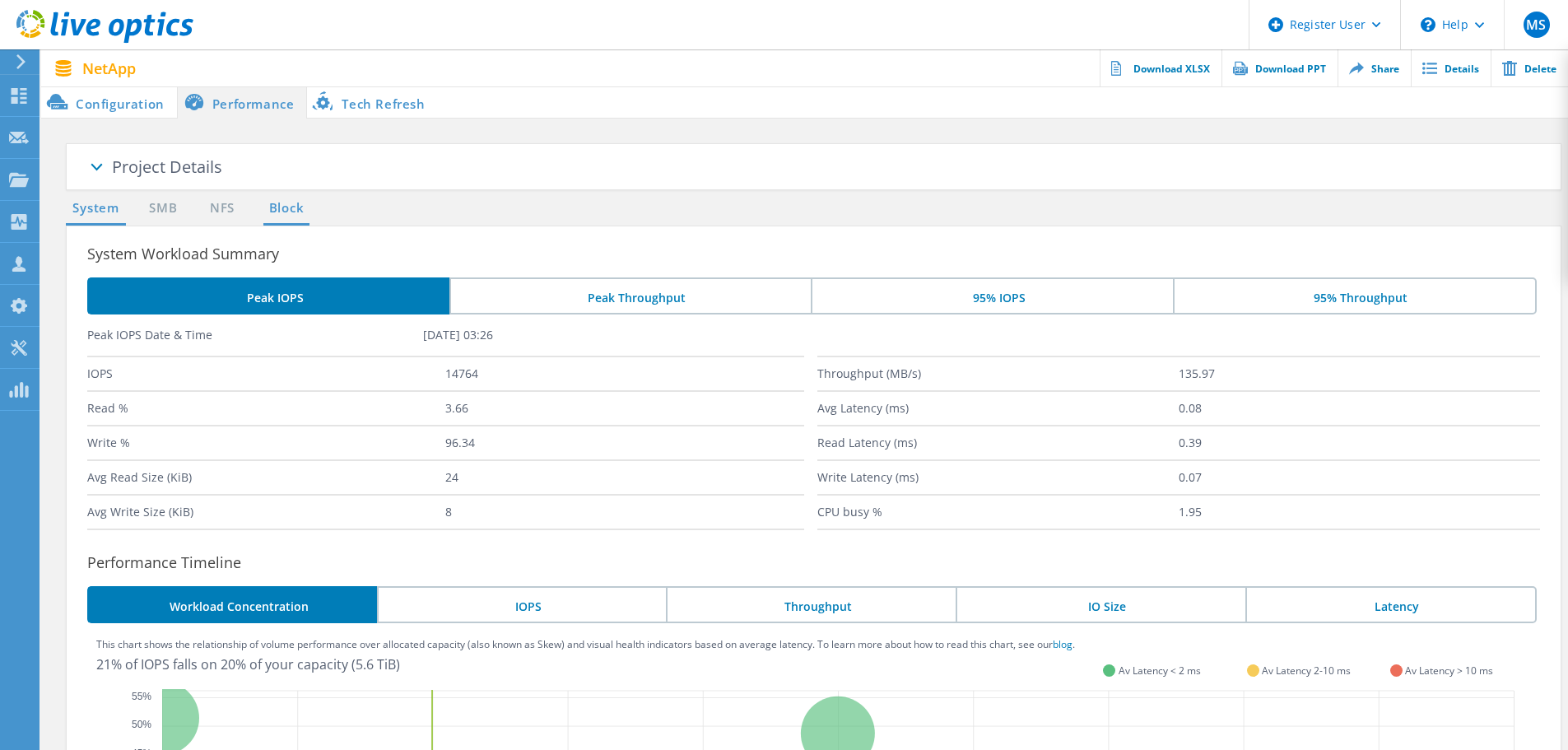
click at [275, 207] on link "Block" at bounding box center [286, 208] width 45 height 21
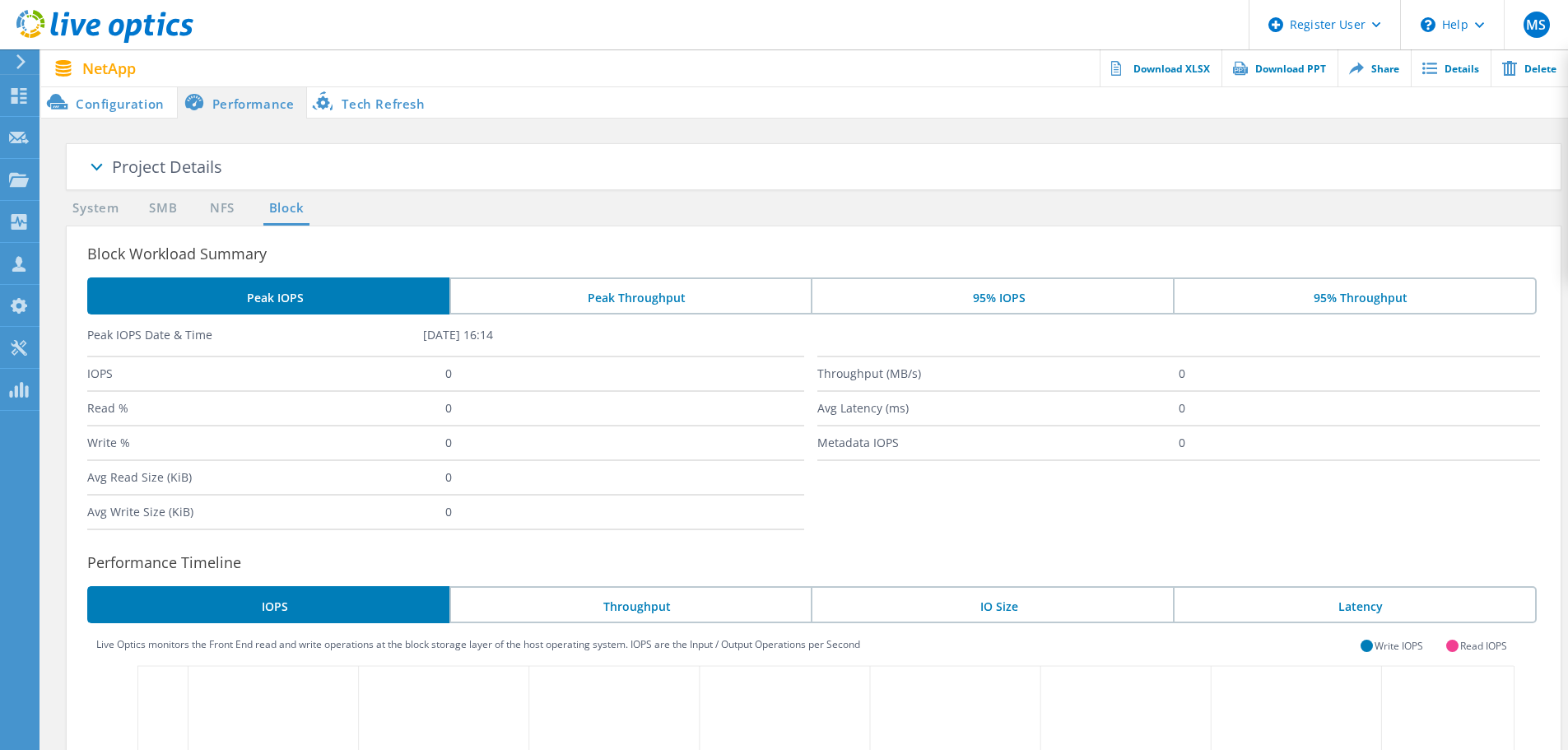
click at [172, 221] on ul "System SMB NFS Block" at bounding box center [191, 212] width 266 height 27
click at [162, 208] on link "SMB" at bounding box center [162, 208] width 36 height 21
click at [228, 208] on link "NFS" at bounding box center [222, 208] width 32 height 21
click at [92, 209] on link "System" at bounding box center [96, 208] width 61 height 21
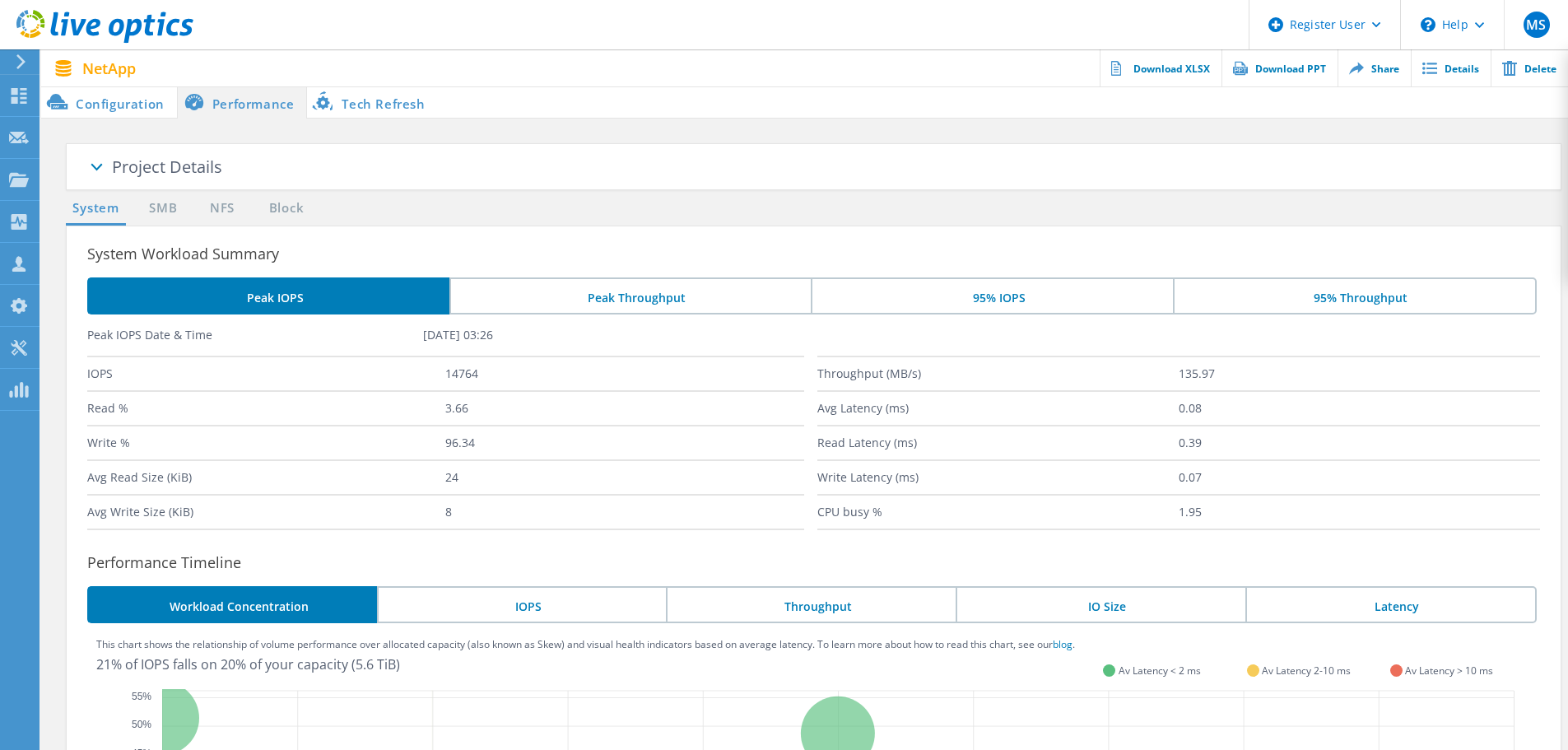
click at [122, 175] on span at bounding box center [96, 169] width 82 height 82
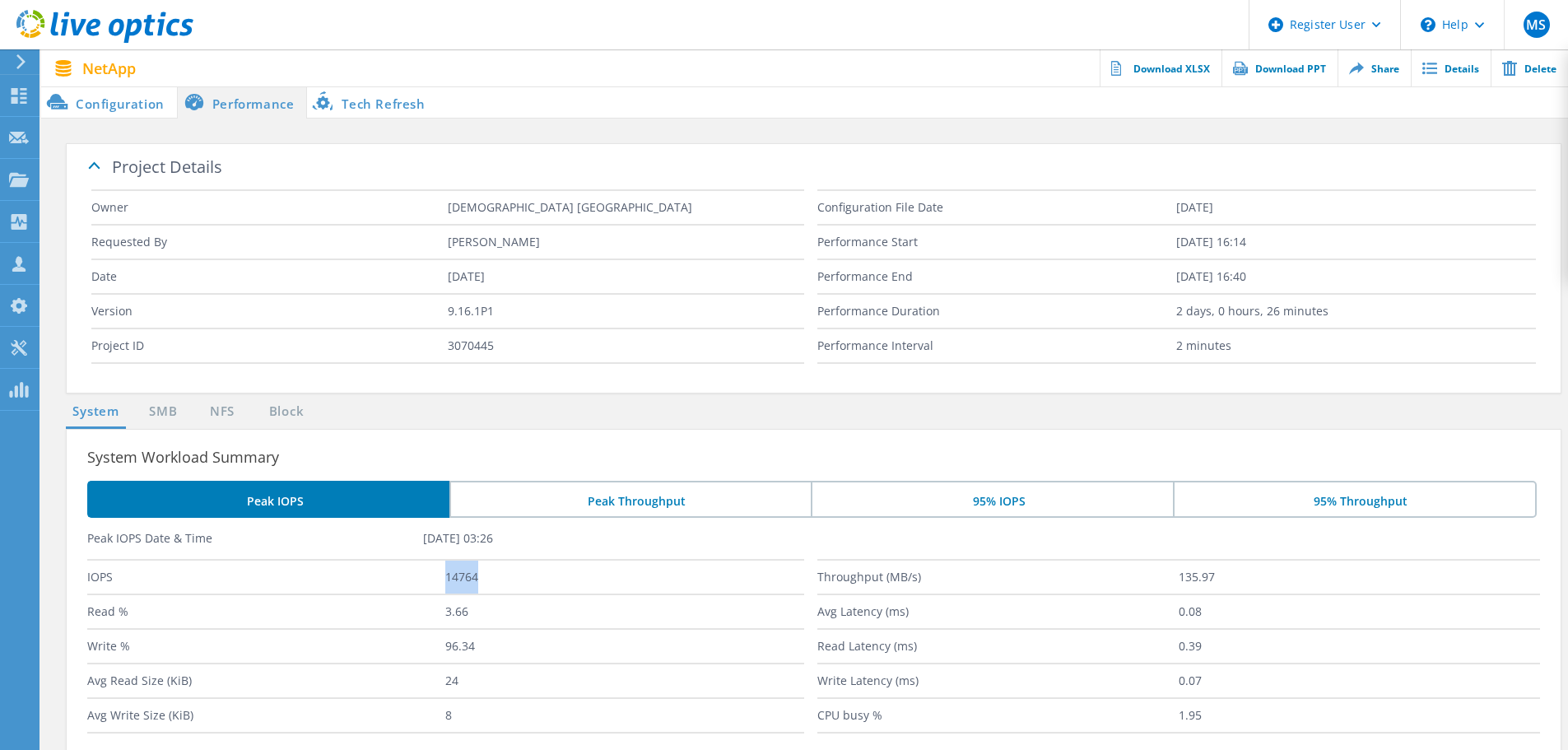
drag, startPoint x: 445, startPoint y: 577, endPoint x: 493, endPoint y: 578, distance: 48.0
click at [493, 578] on div "IOPS 14764" at bounding box center [445, 575] width 717 height 34
copy div "14764"
click at [629, 483] on li "Peak Throughput" at bounding box center [630, 499] width 362 height 37
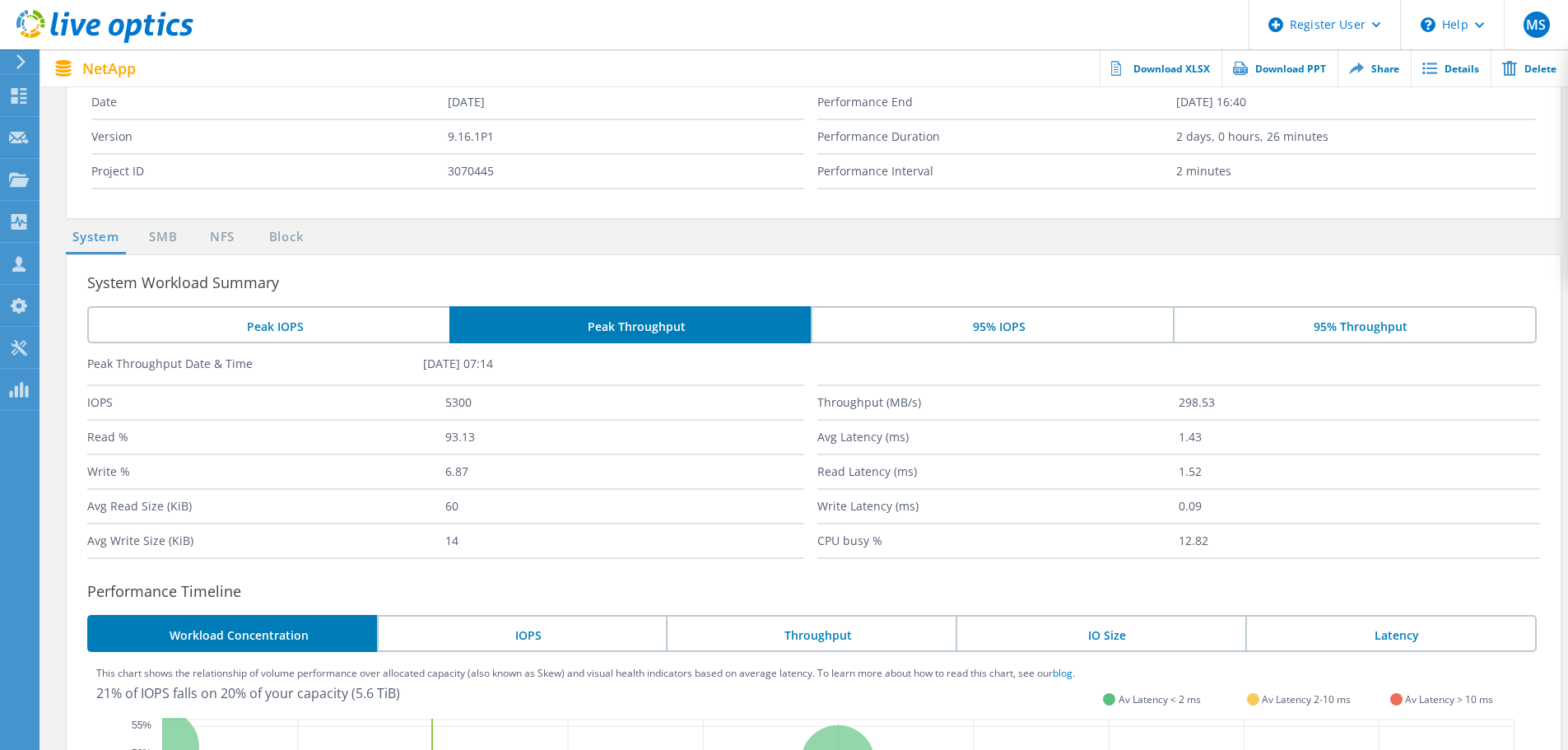
scroll to position [190, 0]
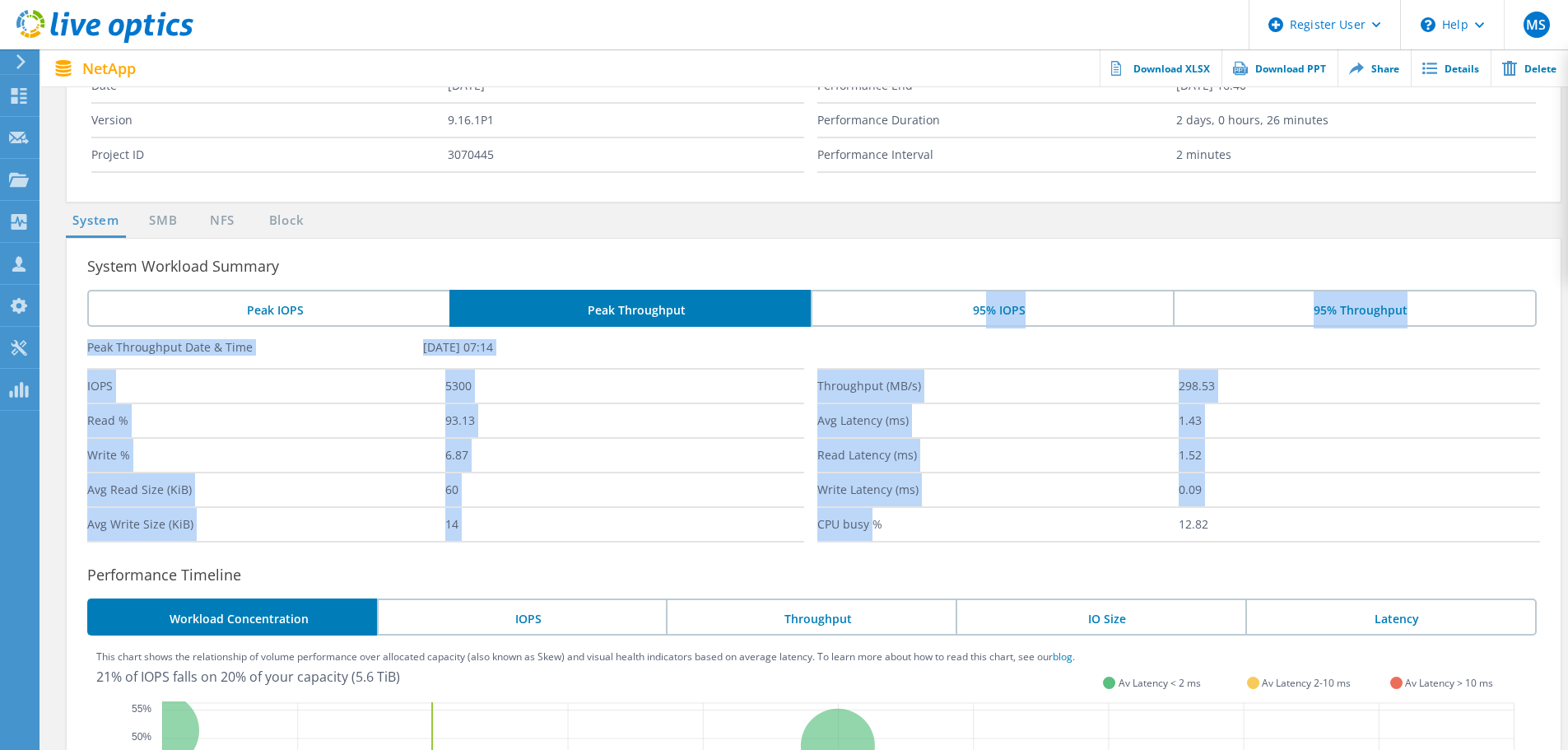
drag, startPoint x: 978, startPoint y: 304, endPoint x: 866, endPoint y: 561, distance: 280.3
click at [866, 561] on div "System Workload Summary Peak IOPS Peak Throughput 95% IOPS 95% Throughput Peak …" at bounding box center [813, 714] width 1496 height 951
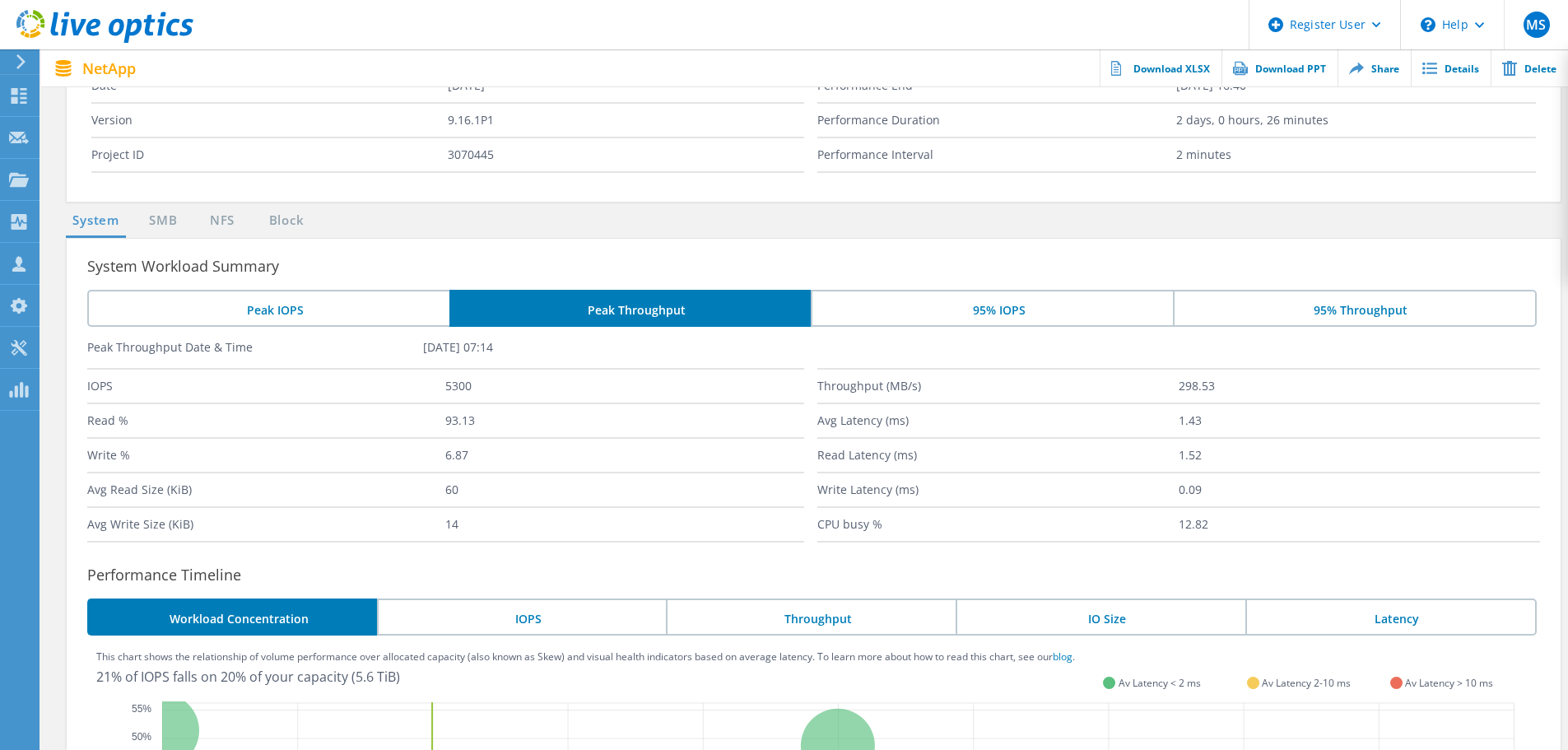
click at [855, 614] on li "Throughput" at bounding box center [811, 617] width 290 height 37
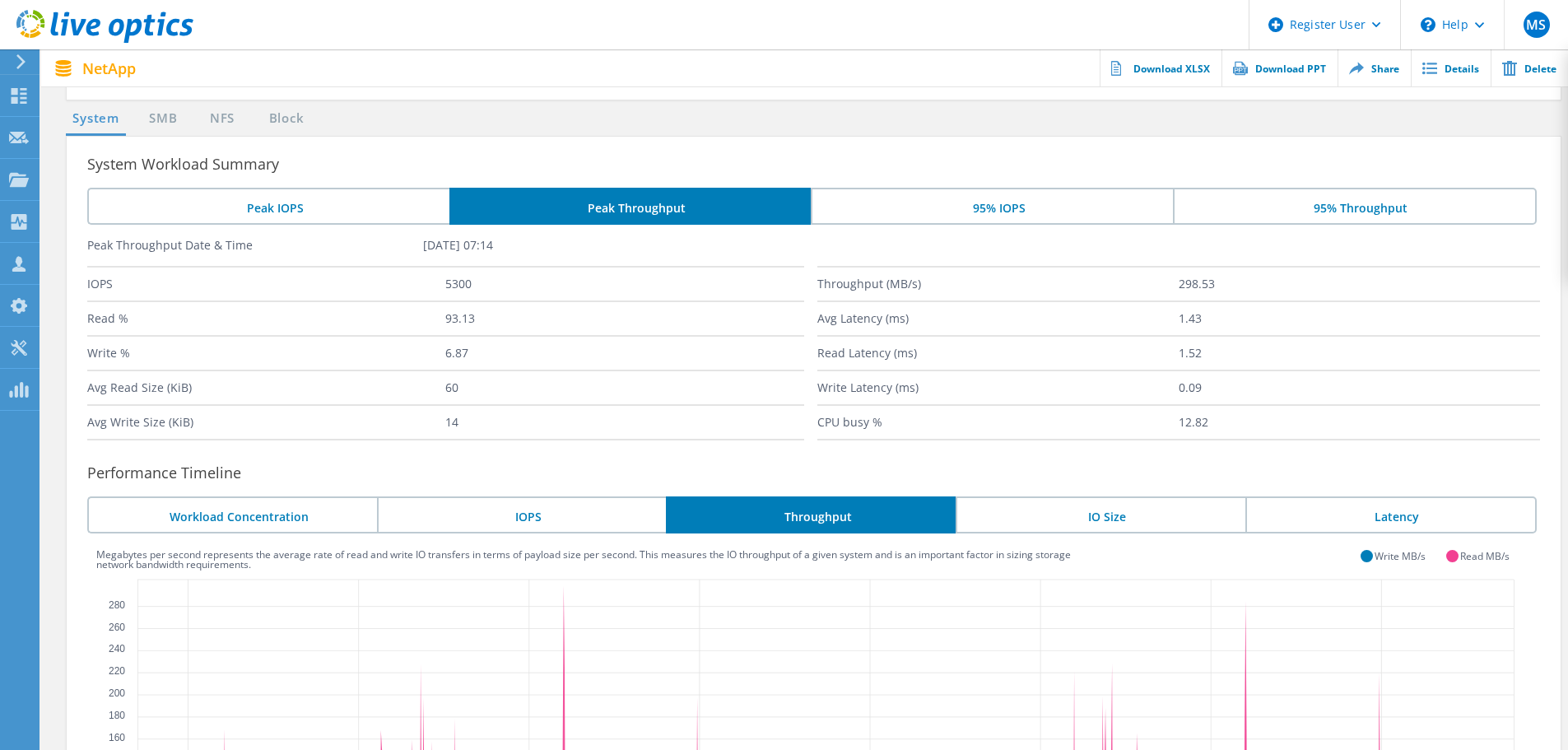
scroll to position [290, 0]
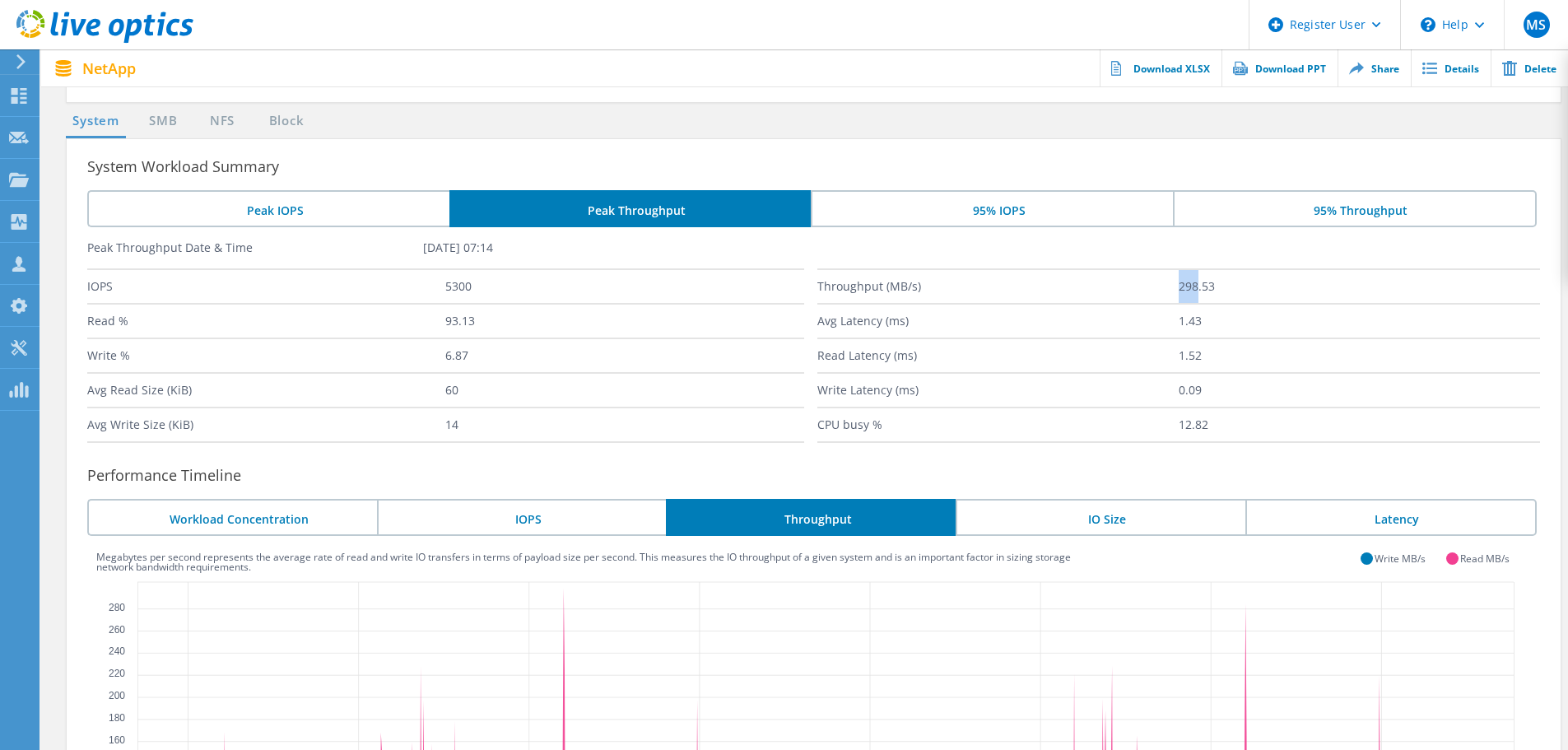
drag, startPoint x: 1162, startPoint y: 289, endPoint x: 1196, endPoint y: 293, distance: 34.2
click at [1196, 293] on div "Throughput (MB/s) 298.53" at bounding box center [1179, 285] width 724 height 34
copy div "298"
click at [1339, 219] on li "95% Throughput" at bounding box center [1355, 209] width 363 height 37
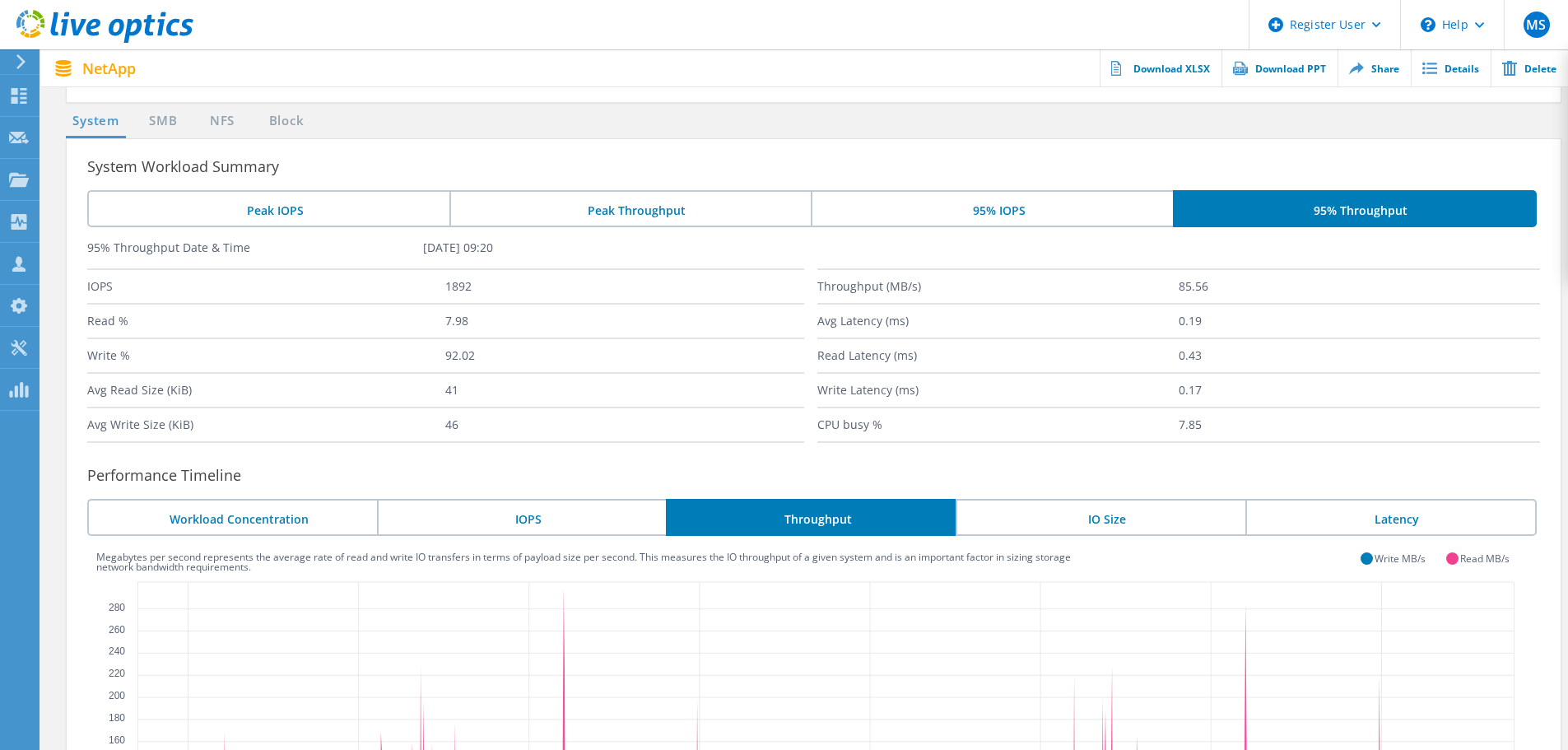
click at [738, 206] on li "Peak Throughput" at bounding box center [630, 209] width 362 height 37
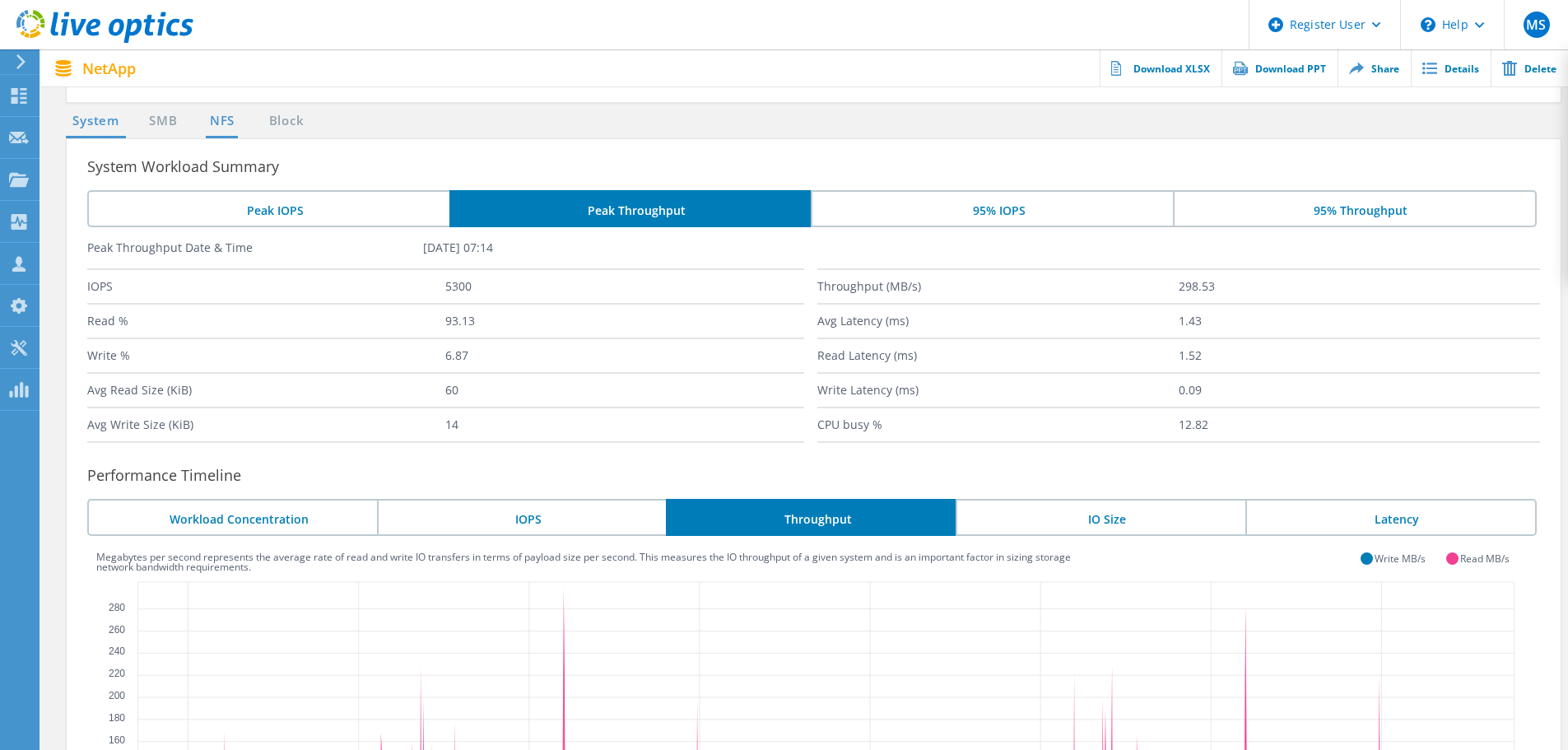
click at [225, 120] on link "NFS" at bounding box center [222, 121] width 32 height 21
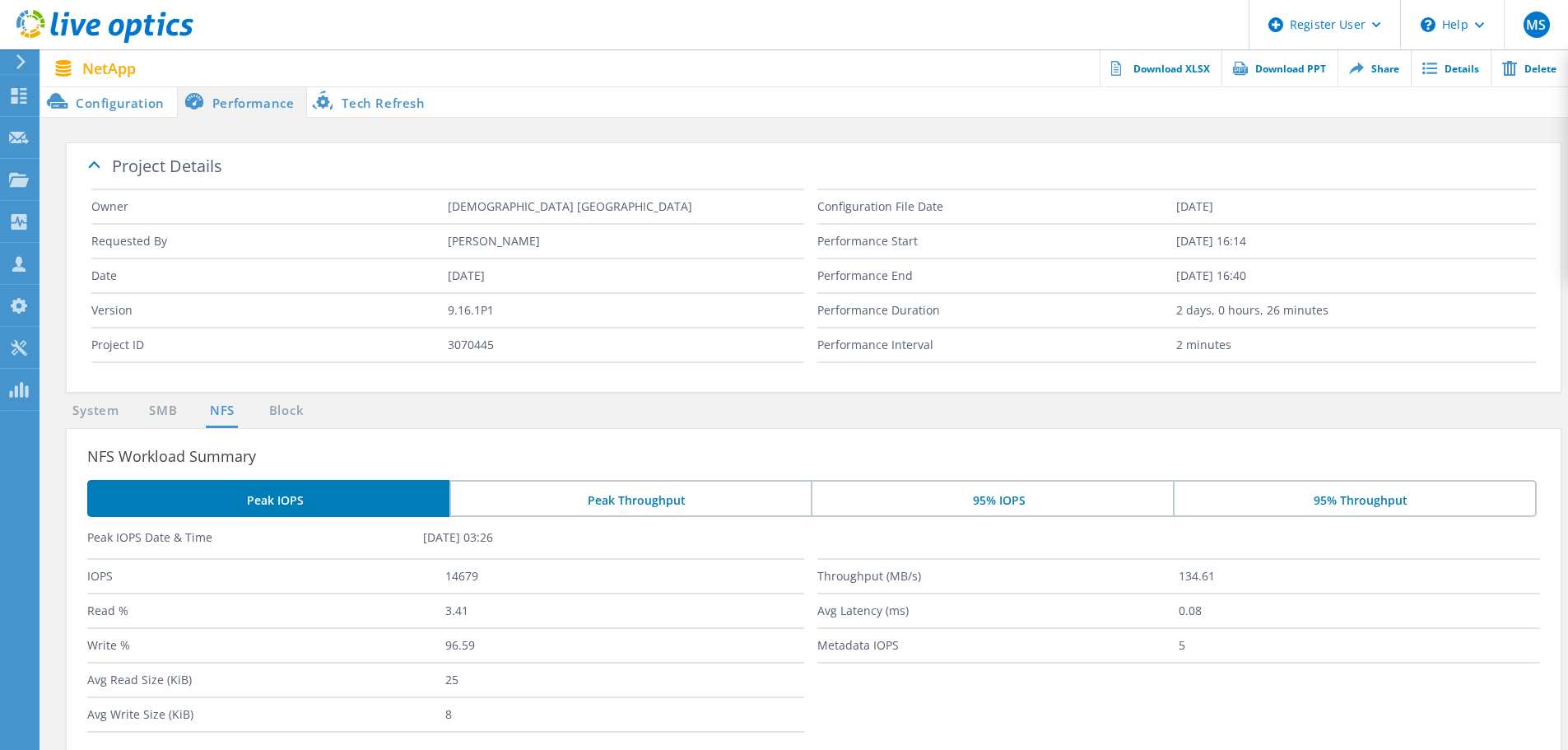
scroll to position [0, 0]
click at [350, 105] on li "Tech Refresh" at bounding box center [371, 103] width 130 height 33
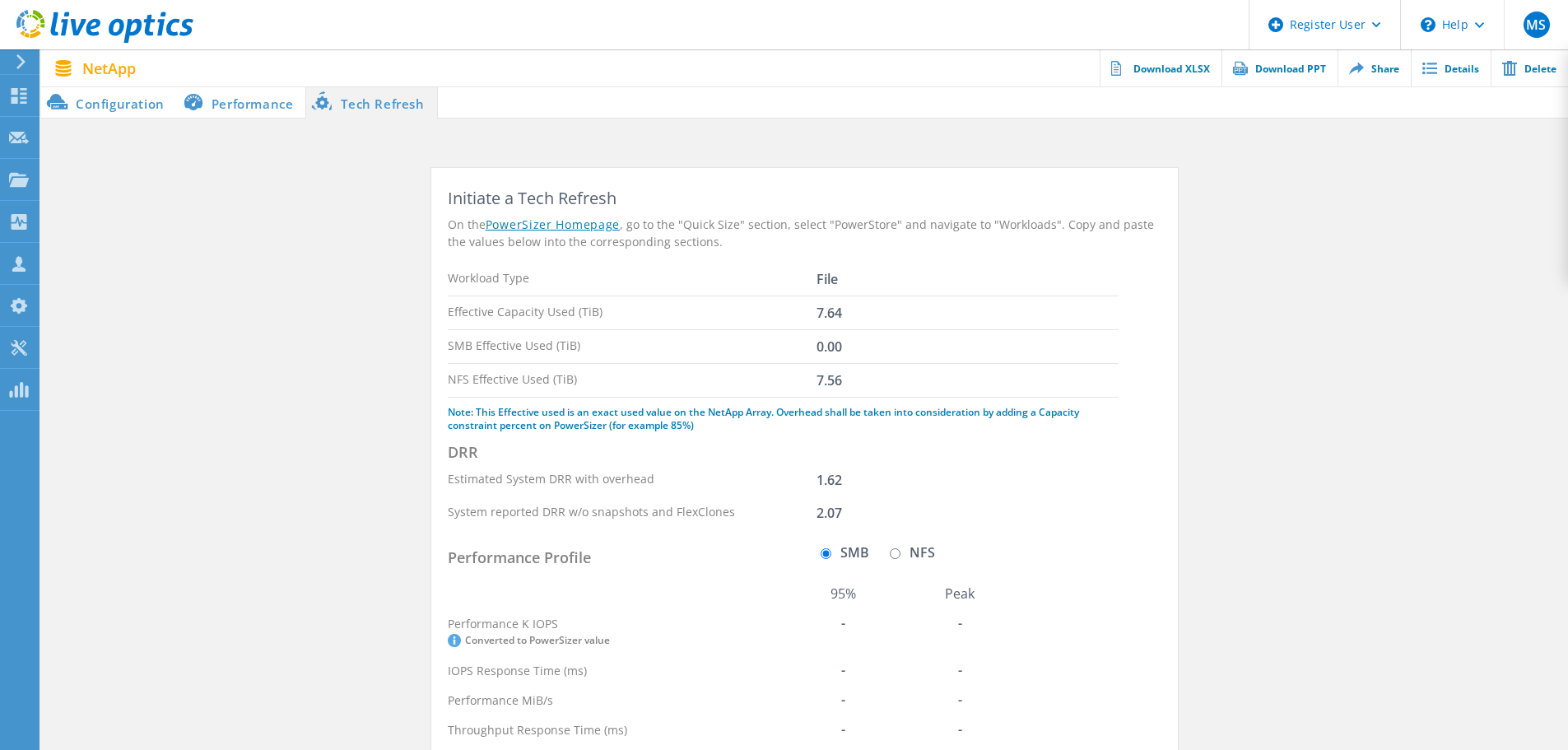
click at [899, 557] on input "NFS" at bounding box center [895, 553] width 11 height 11
radio input "true"
radio input "false"
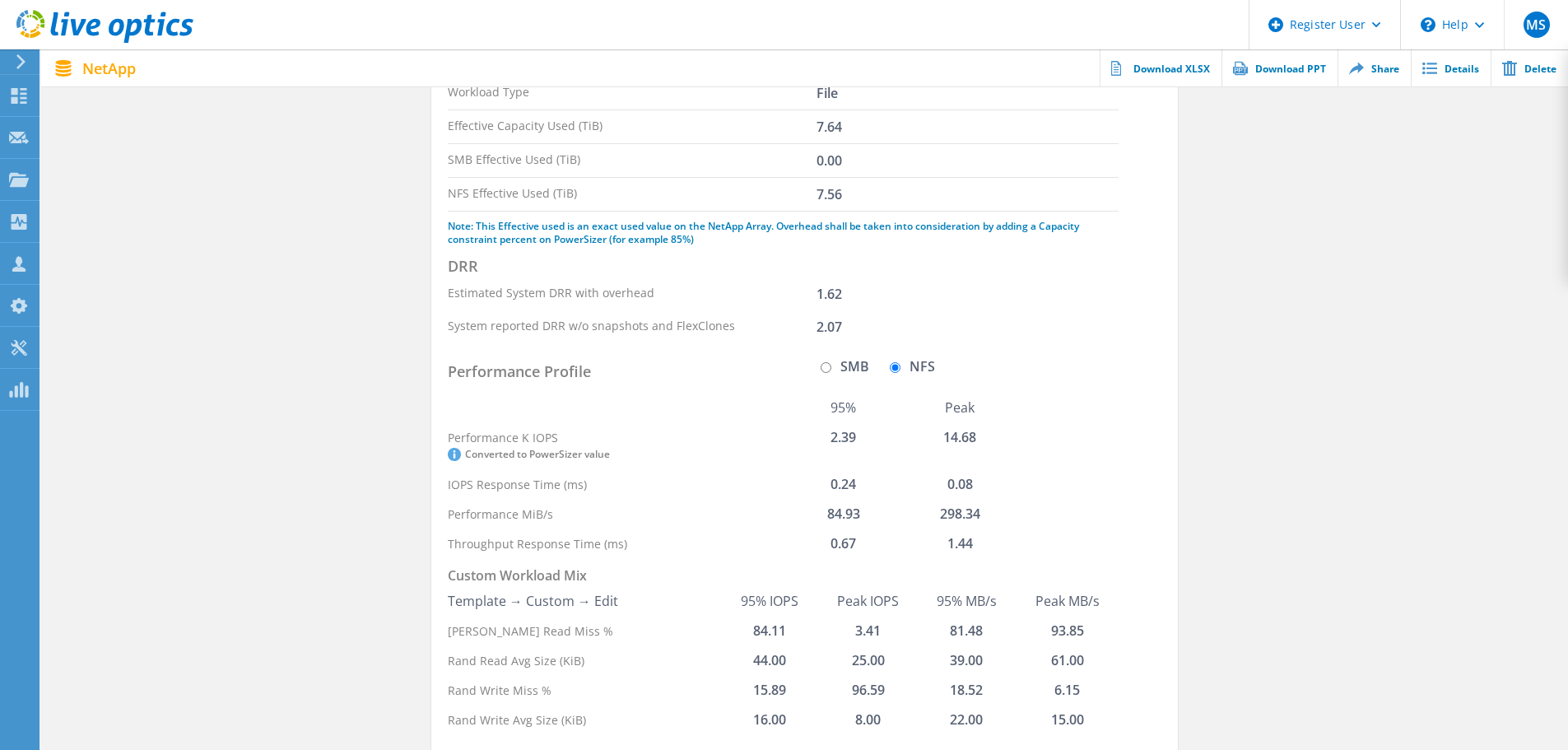
scroll to position [185, 0]
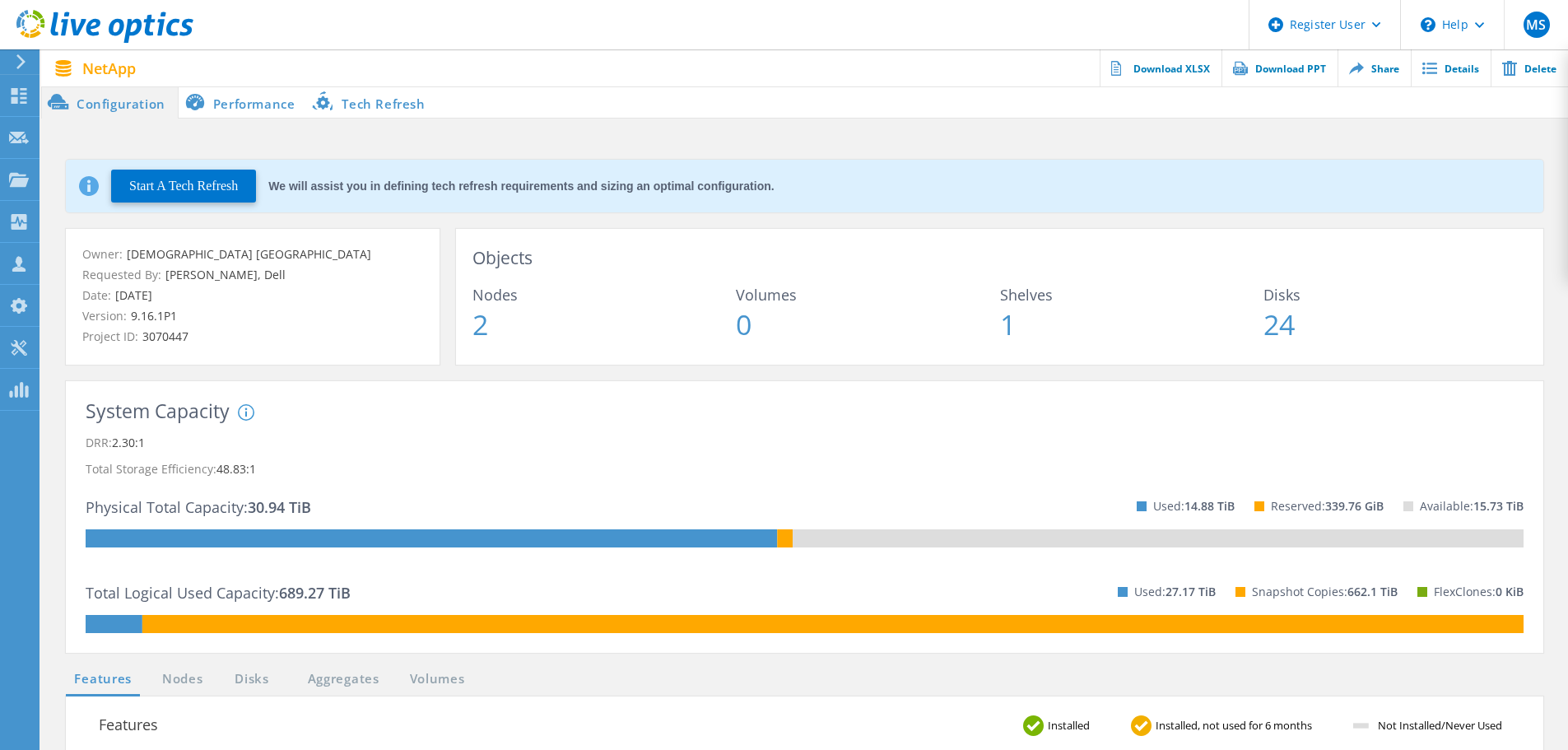
click at [242, 98] on li "Performance" at bounding box center [243, 103] width 129 height 33
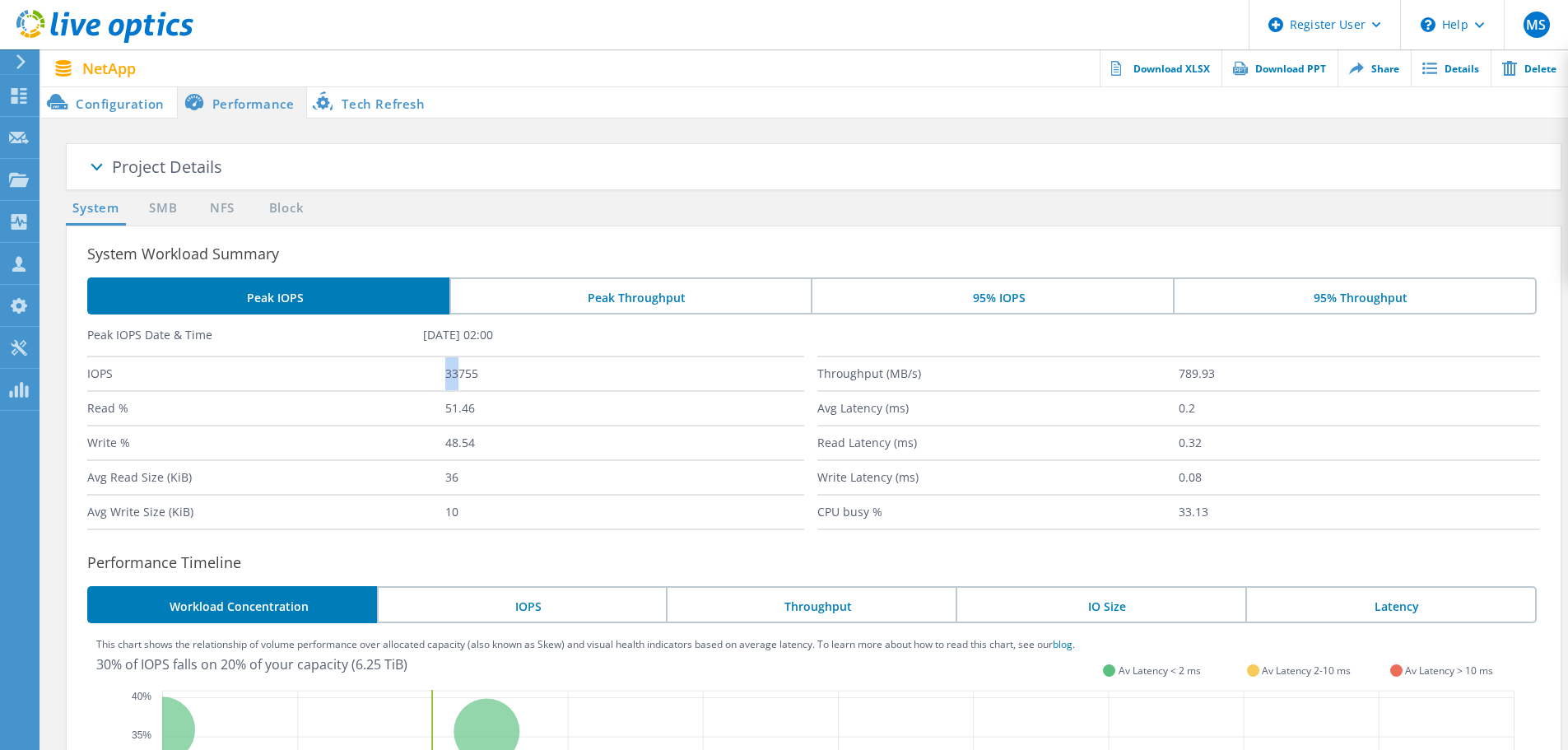
drag, startPoint x: 460, startPoint y: 382, endPoint x: 437, endPoint y: 381, distance: 23.0
click at [437, 381] on div "IOPS 33755" at bounding box center [445, 372] width 717 height 34
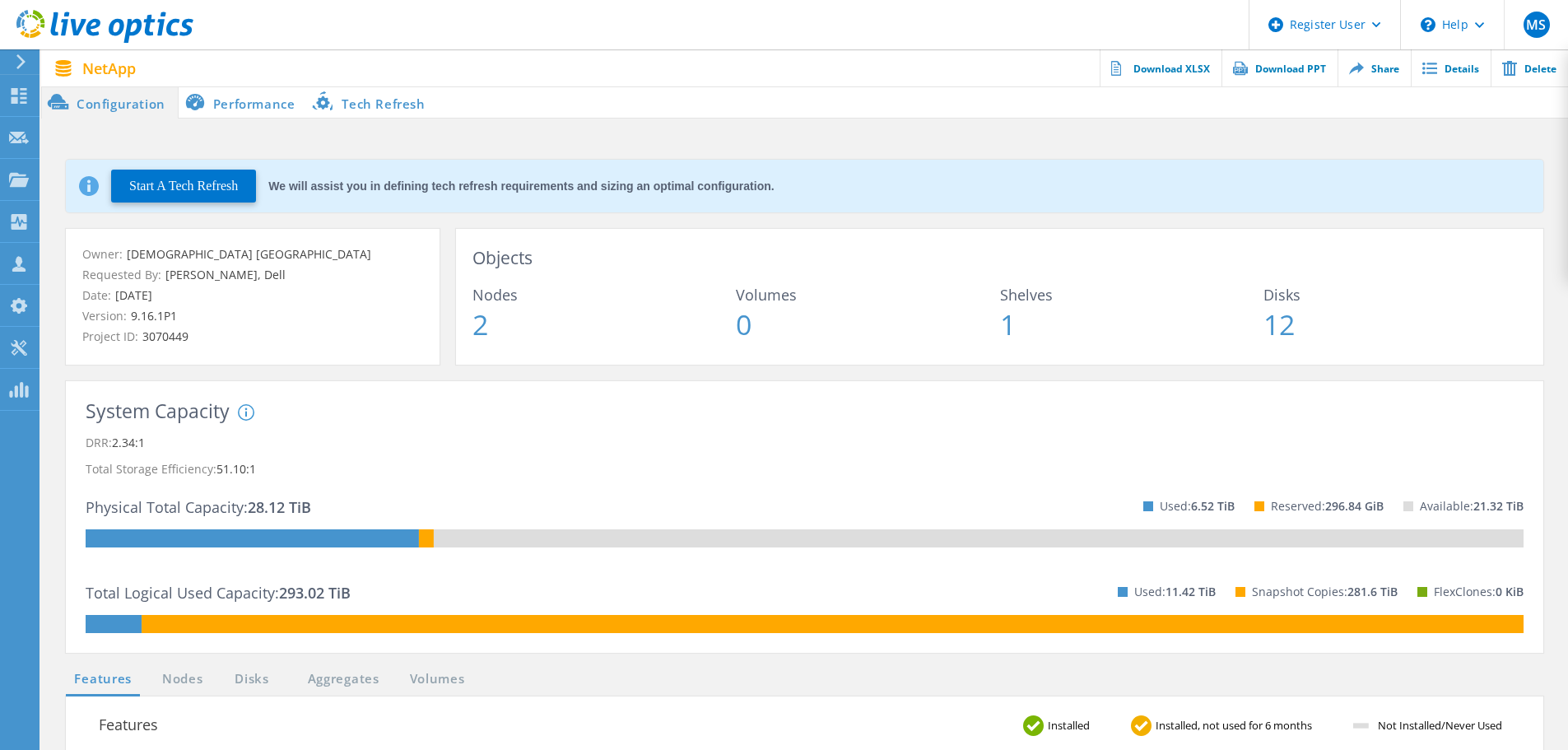
click at [249, 102] on li "Performance" at bounding box center [243, 103] width 129 height 33
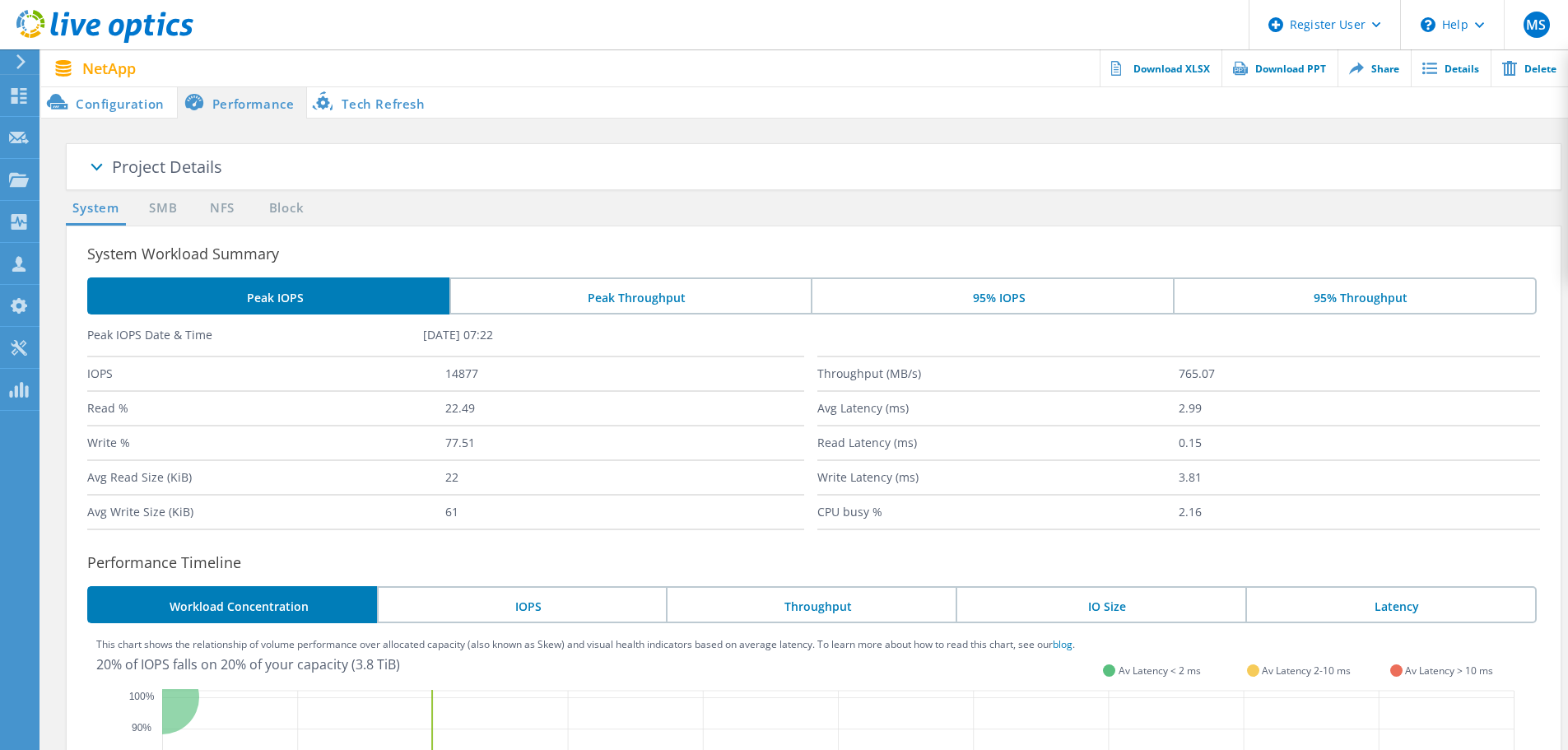
click at [137, 98] on li "Configuration" at bounding box center [108, 103] width 136 height 33
